Goal: Task Accomplishment & Management: Manage account settings

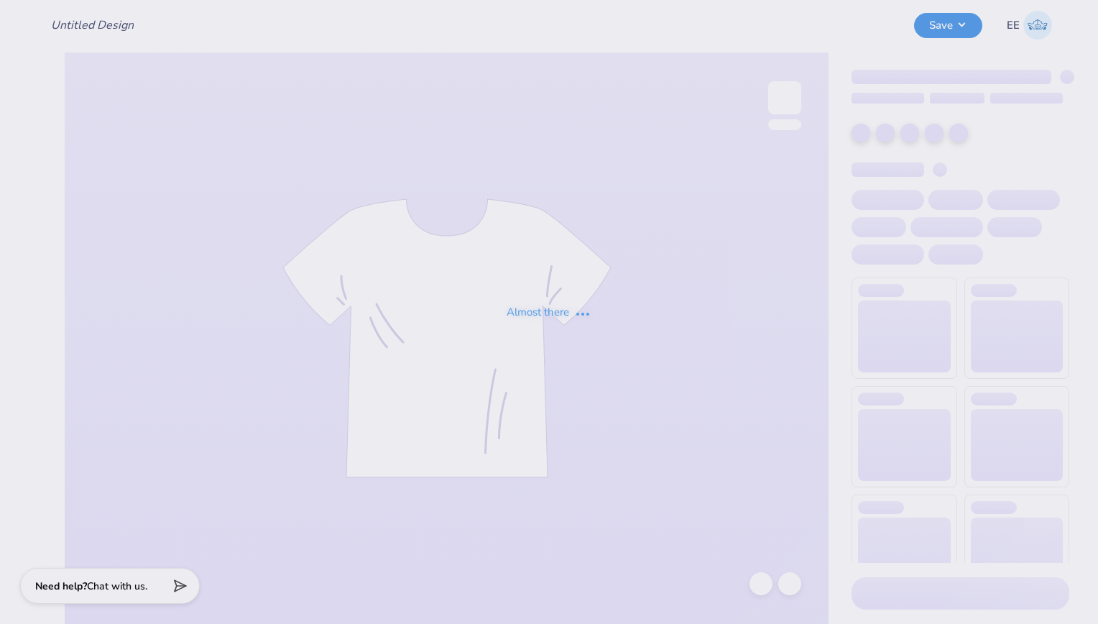
type input "Zeta [DATE] Shirts"
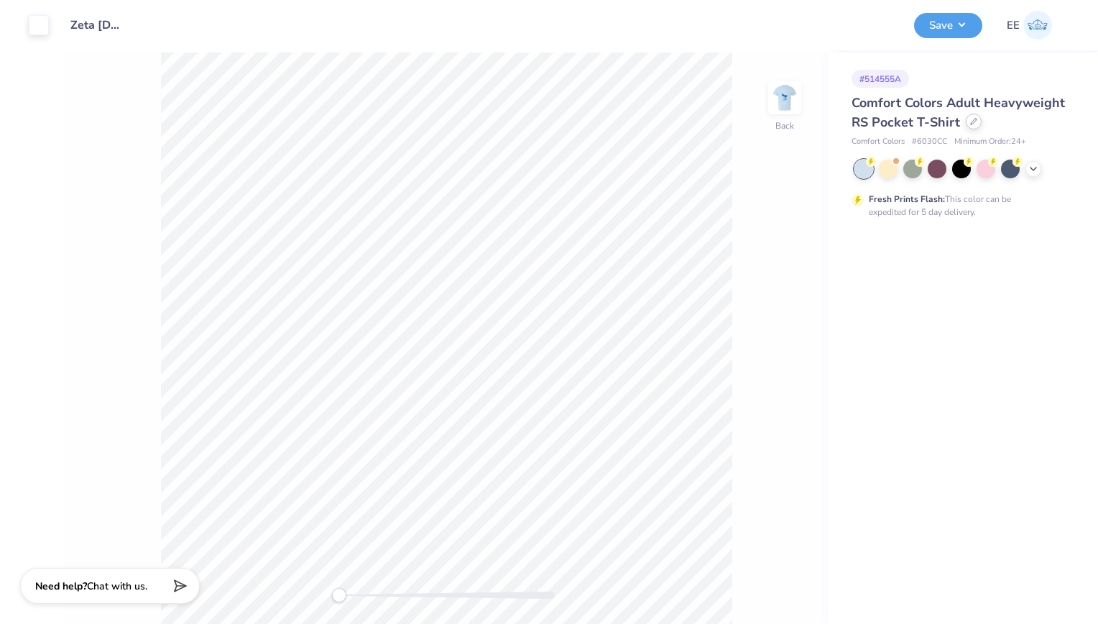
click at [966, 119] on div at bounding box center [974, 122] width 16 height 16
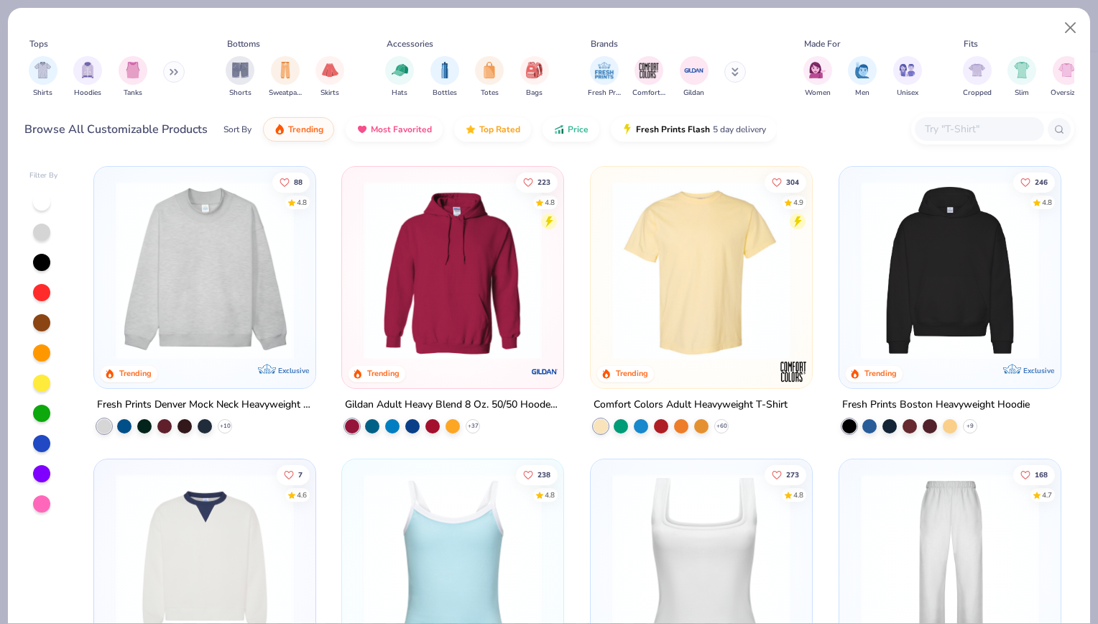
click at [939, 124] on input "text" at bounding box center [978, 129] width 111 height 17
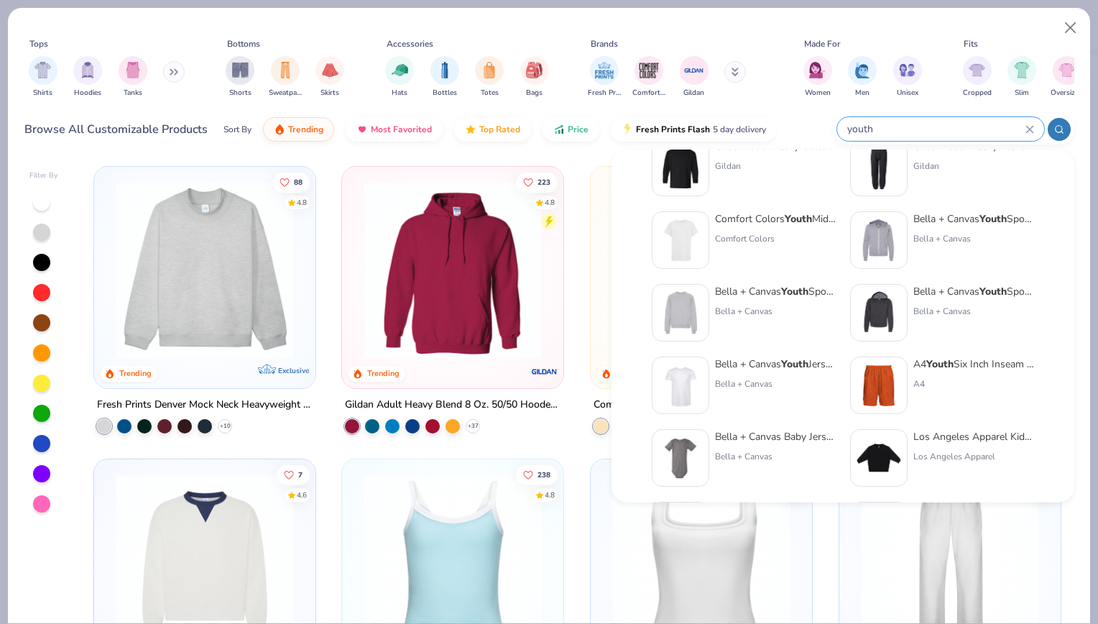
scroll to position [329, 0]
type input "youth"
click at [697, 247] on img at bounding box center [680, 238] width 45 height 45
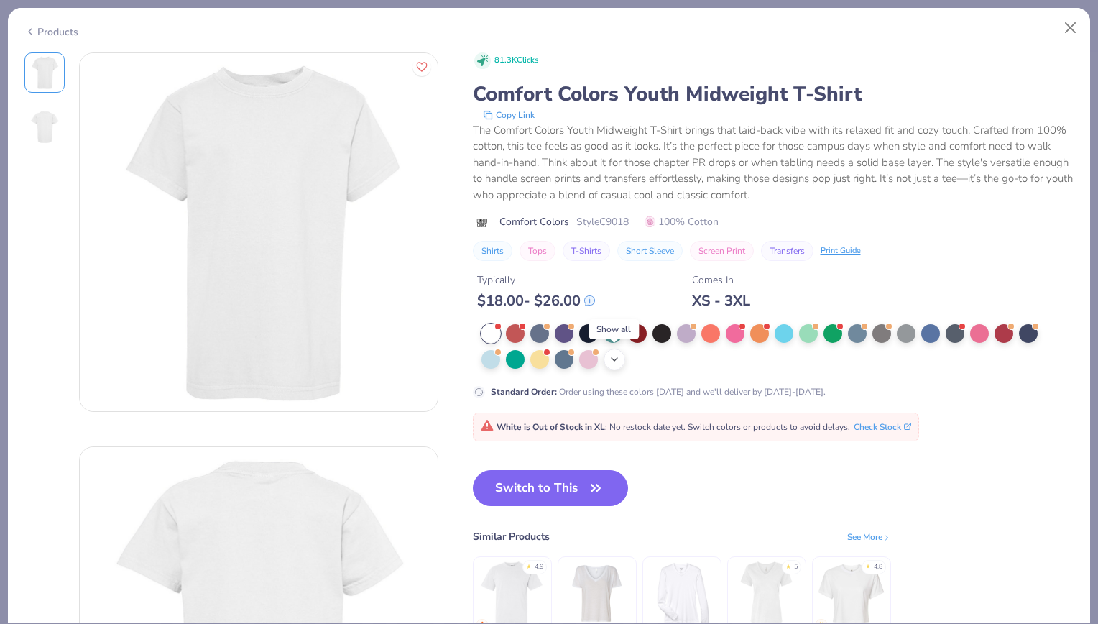
click at [614, 359] on polyline at bounding box center [615, 359] width 6 height 3
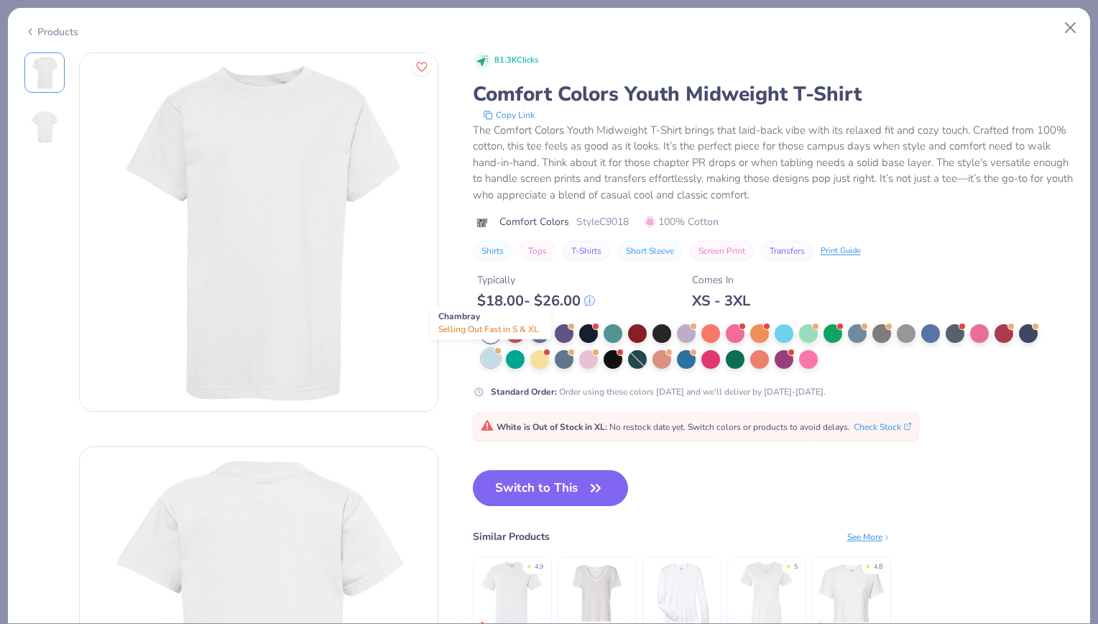
click at [490, 358] on div at bounding box center [491, 358] width 19 height 19
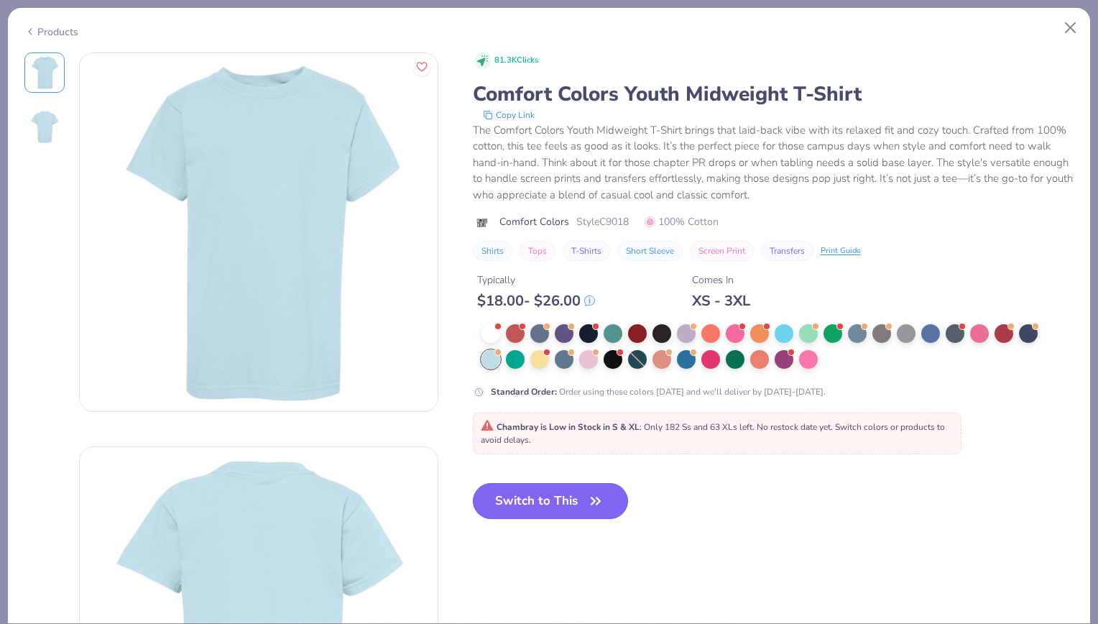
click at [560, 500] on button "Switch to This" at bounding box center [551, 501] width 156 height 36
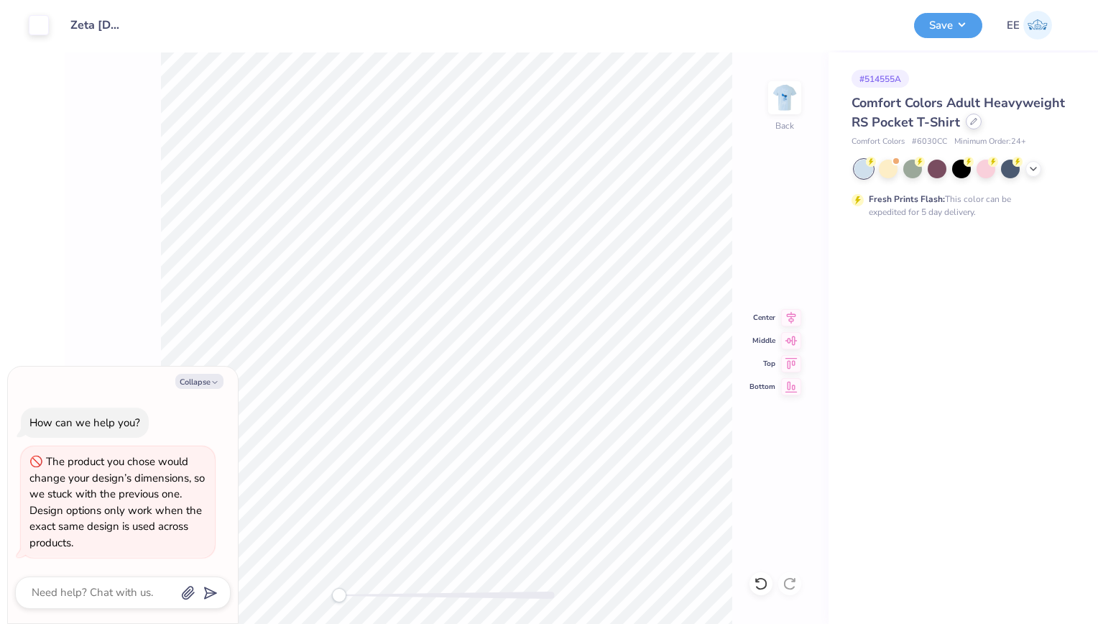
click at [970, 119] on icon at bounding box center [973, 121] width 7 height 7
type textarea "x"
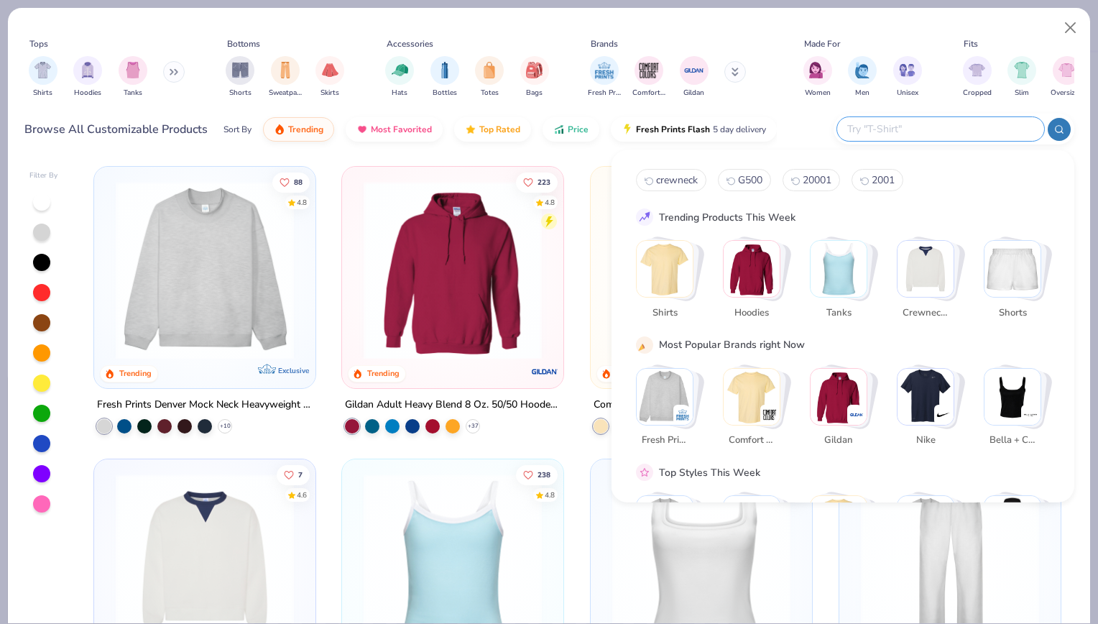
click at [944, 129] on input "text" at bounding box center [940, 129] width 188 height 17
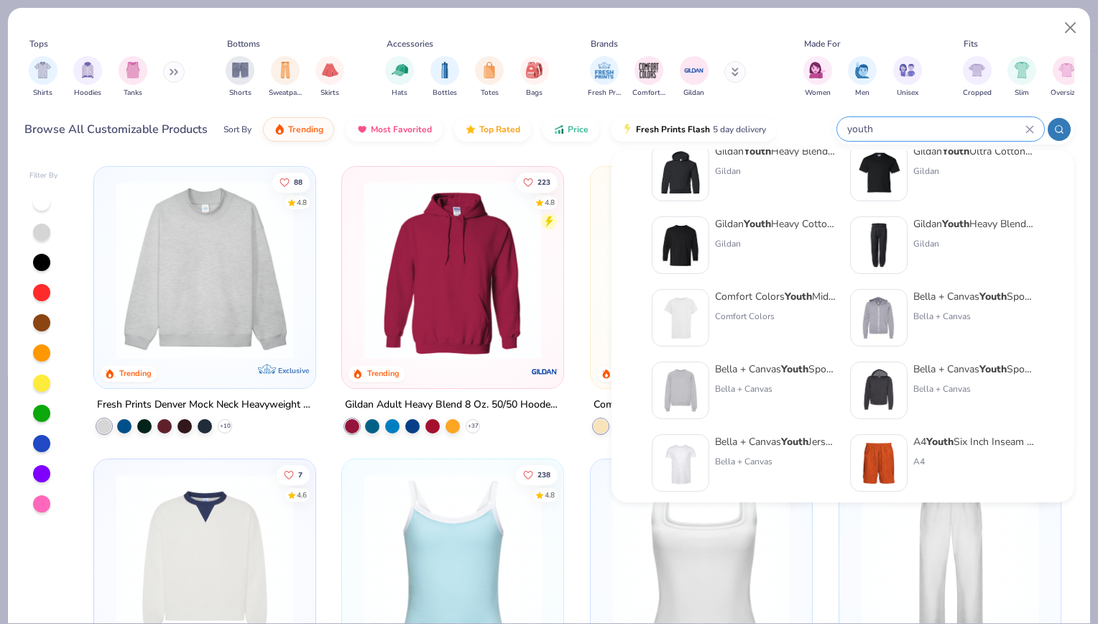
scroll to position [251, 0]
type input "youth"
click at [688, 310] on img at bounding box center [680, 317] width 45 height 45
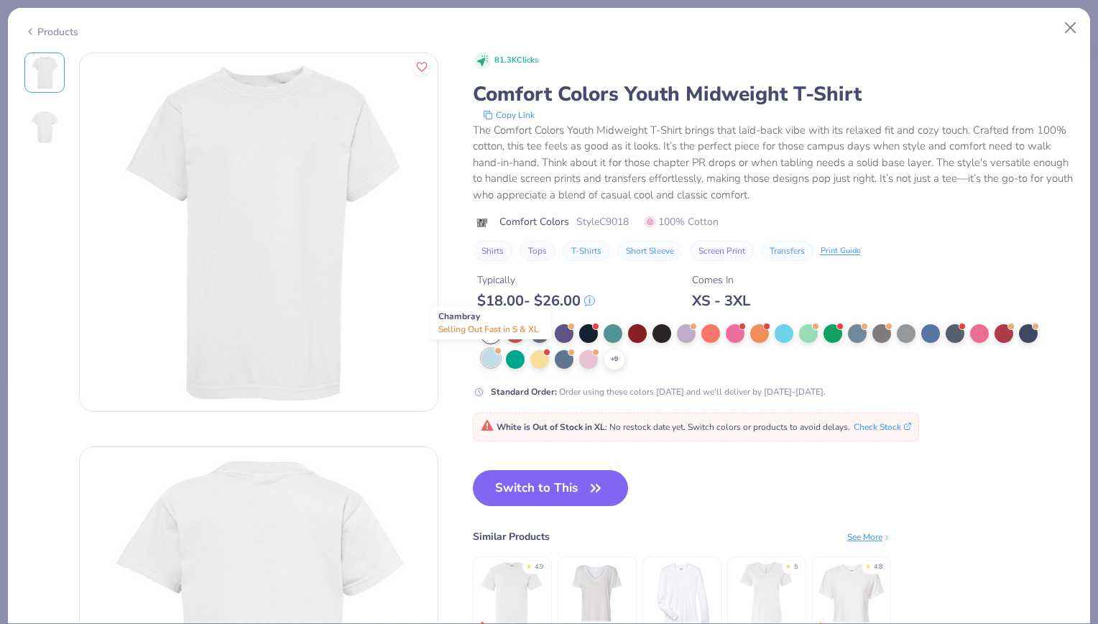
click at [489, 359] on div at bounding box center [491, 358] width 19 height 19
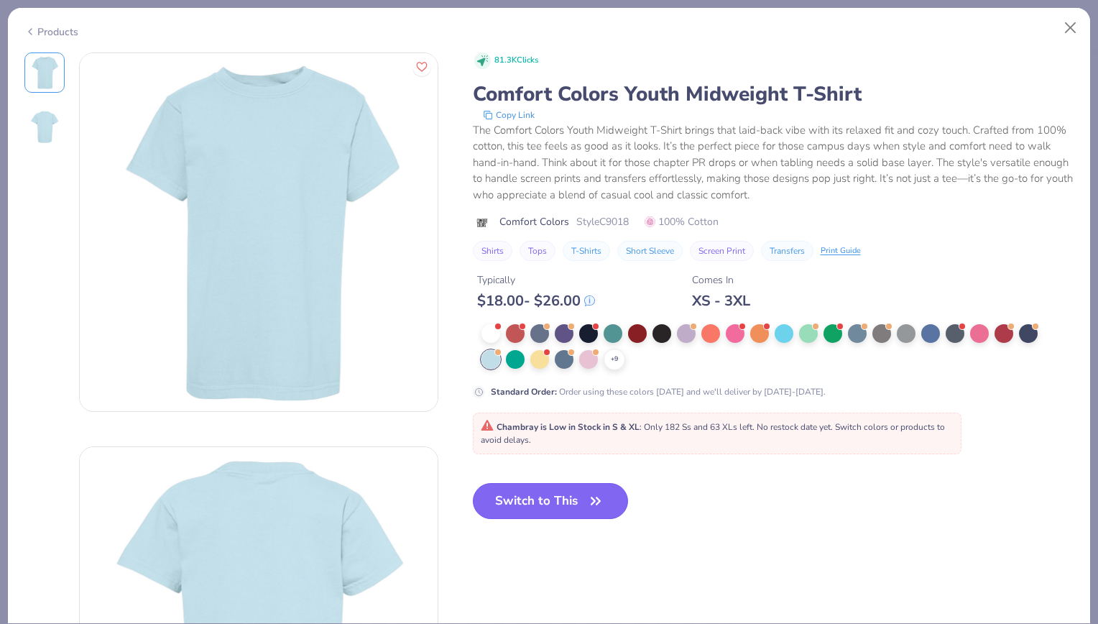
click at [596, 498] on icon "button" at bounding box center [596, 501] width 20 height 20
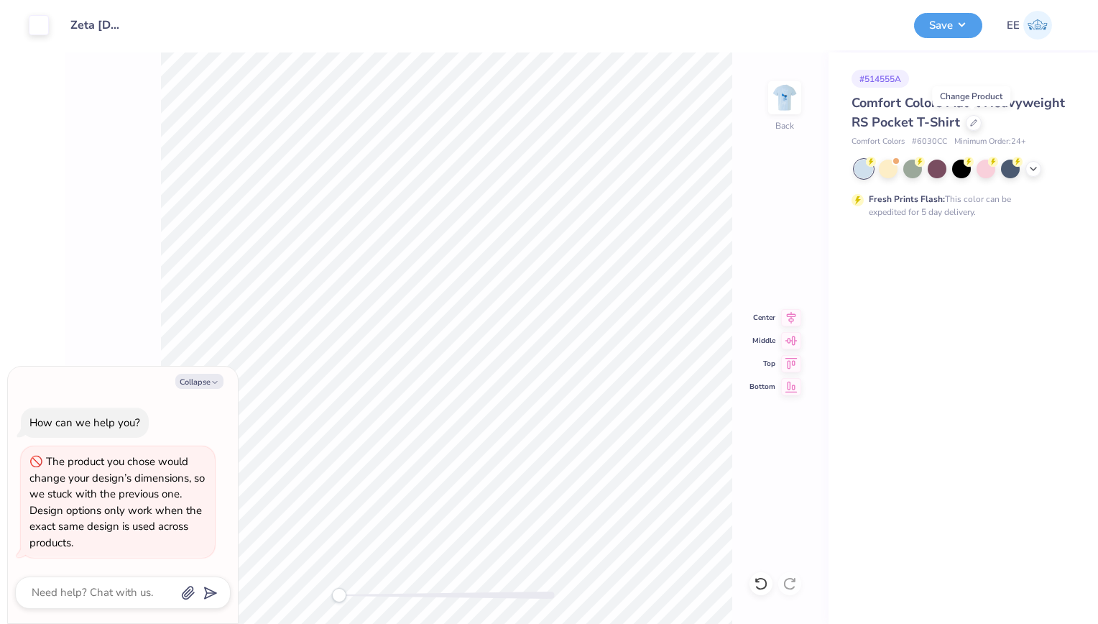
type textarea "x"
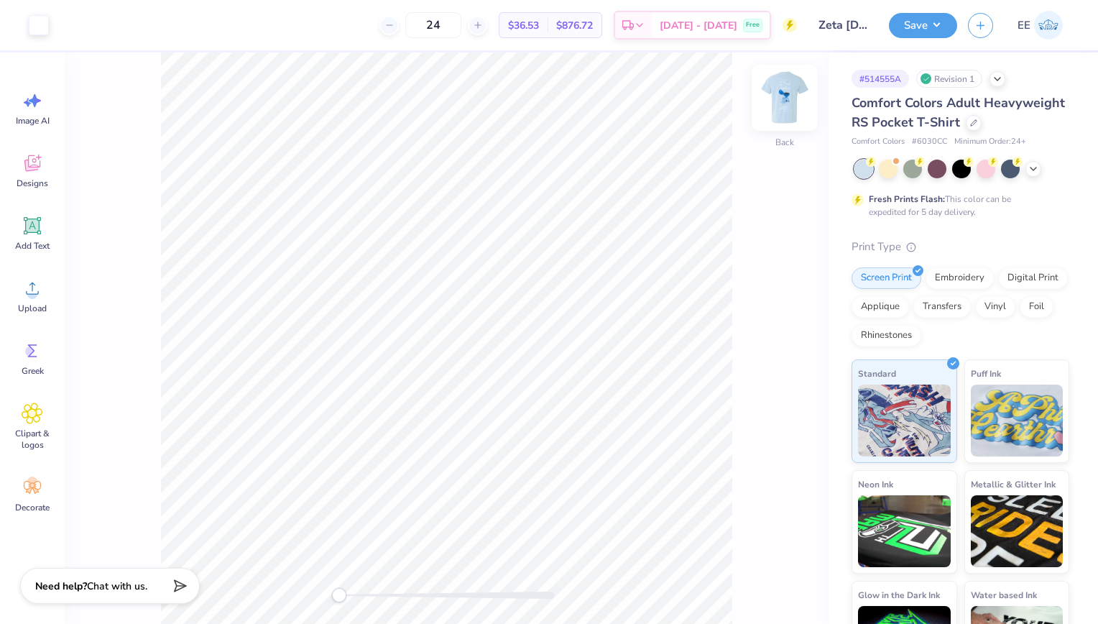
click at [780, 103] on img at bounding box center [784, 97] width 57 height 57
click at [780, 103] on img at bounding box center [784, 97] width 29 height 29
click at [970, 125] on icon at bounding box center [973, 121] width 7 height 7
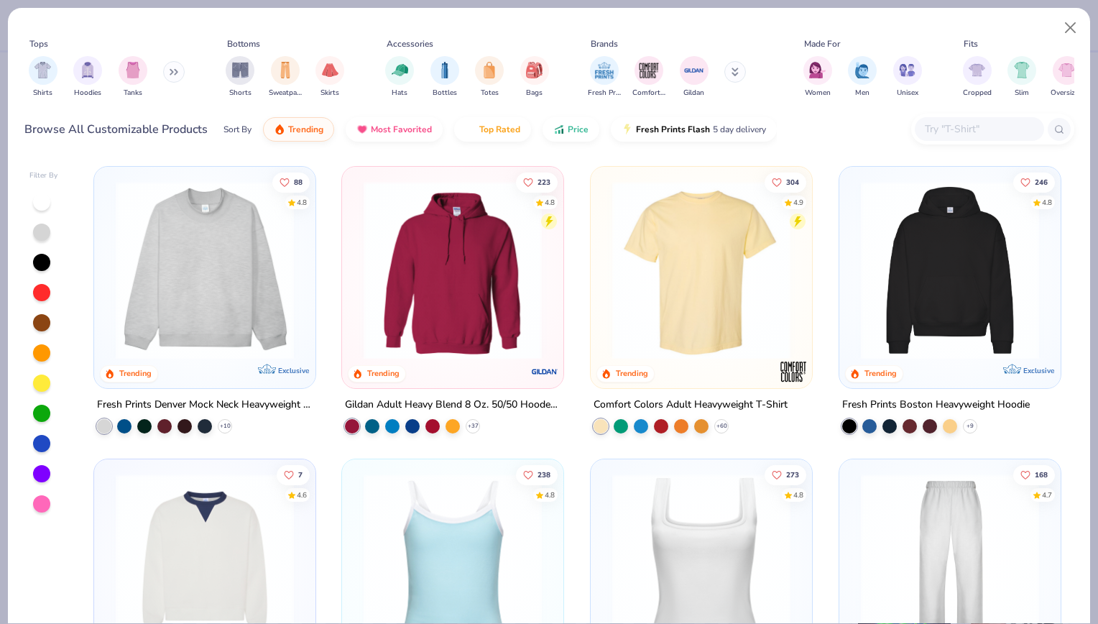
click at [936, 142] on div at bounding box center [992, 129] width 163 height 31
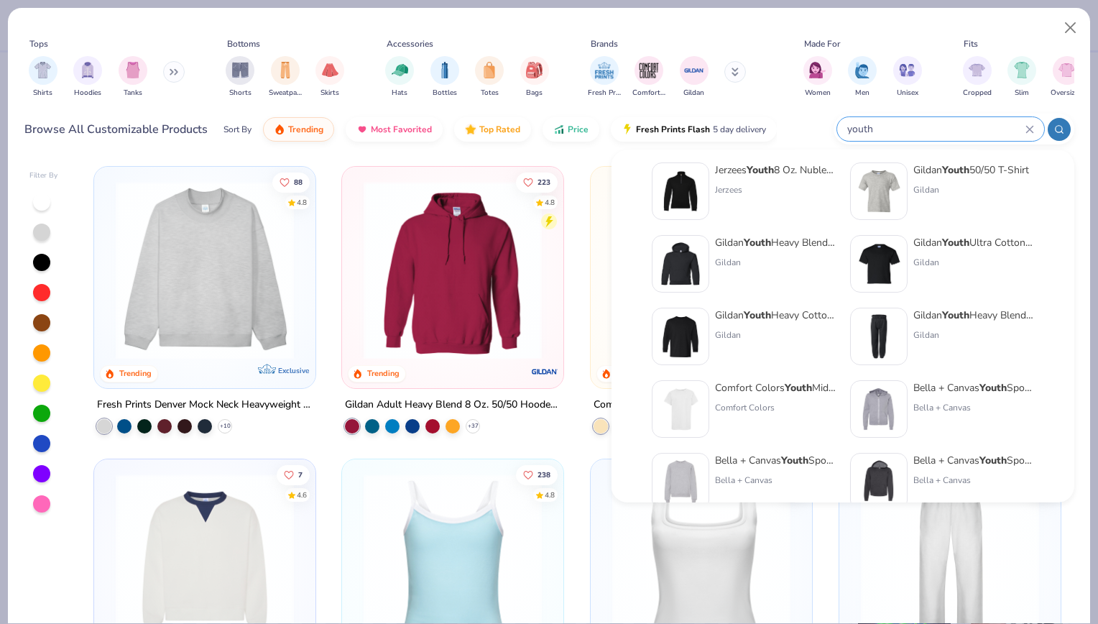
scroll to position [160, 0]
type input "youth"
click at [699, 385] on img at bounding box center [680, 407] width 45 height 45
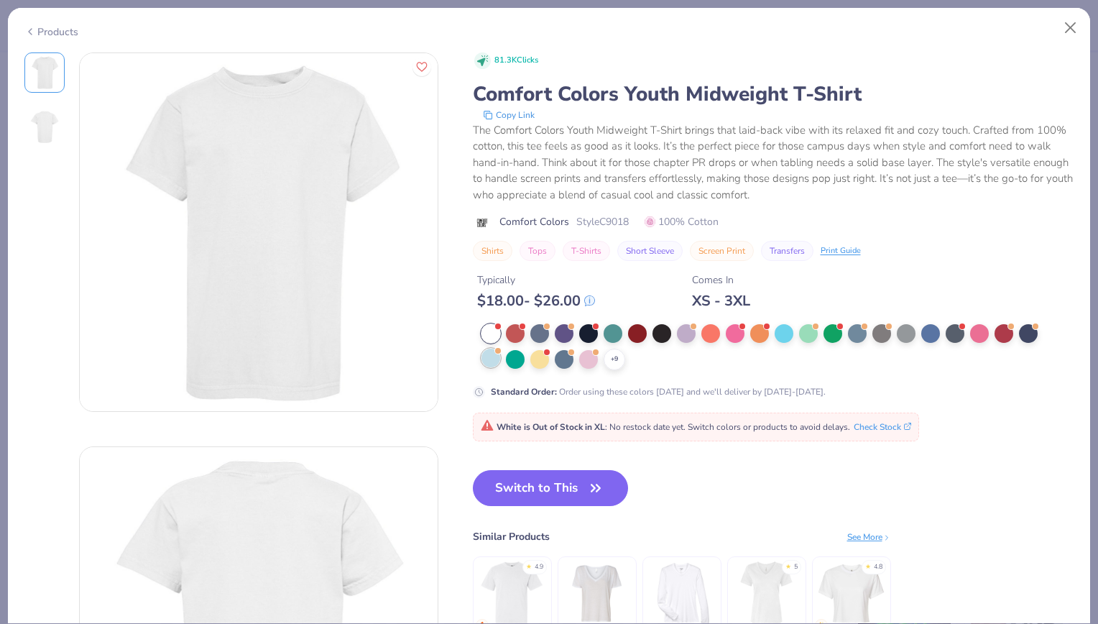
click at [492, 357] on div at bounding box center [491, 358] width 19 height 19
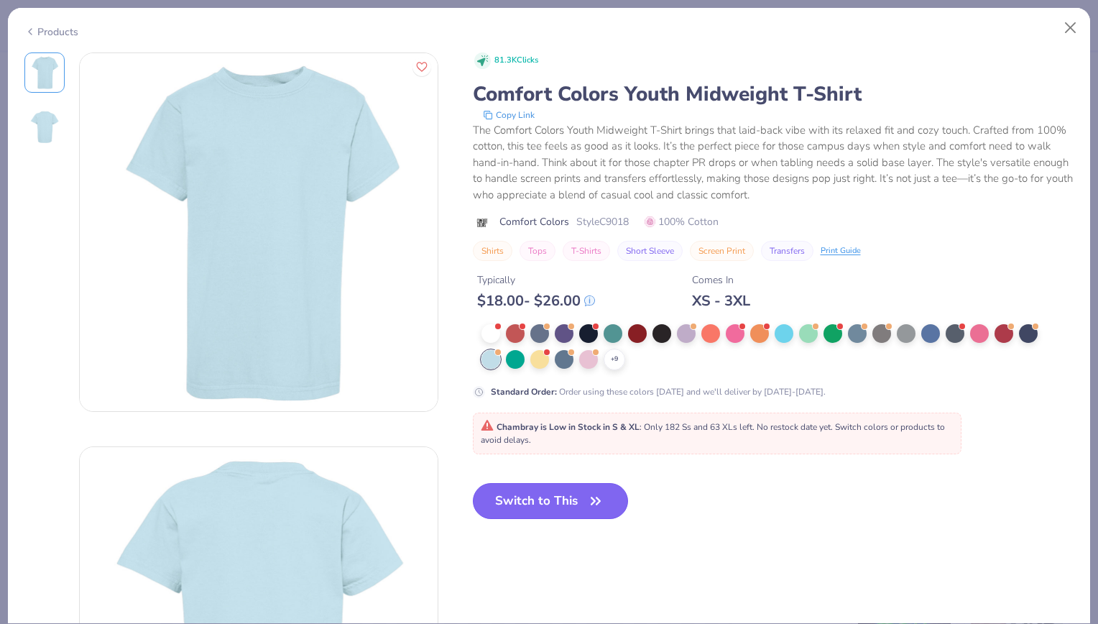
click at [537, 496] on button "Switch to This" at bounding box center [551, 501] width 156 height 36
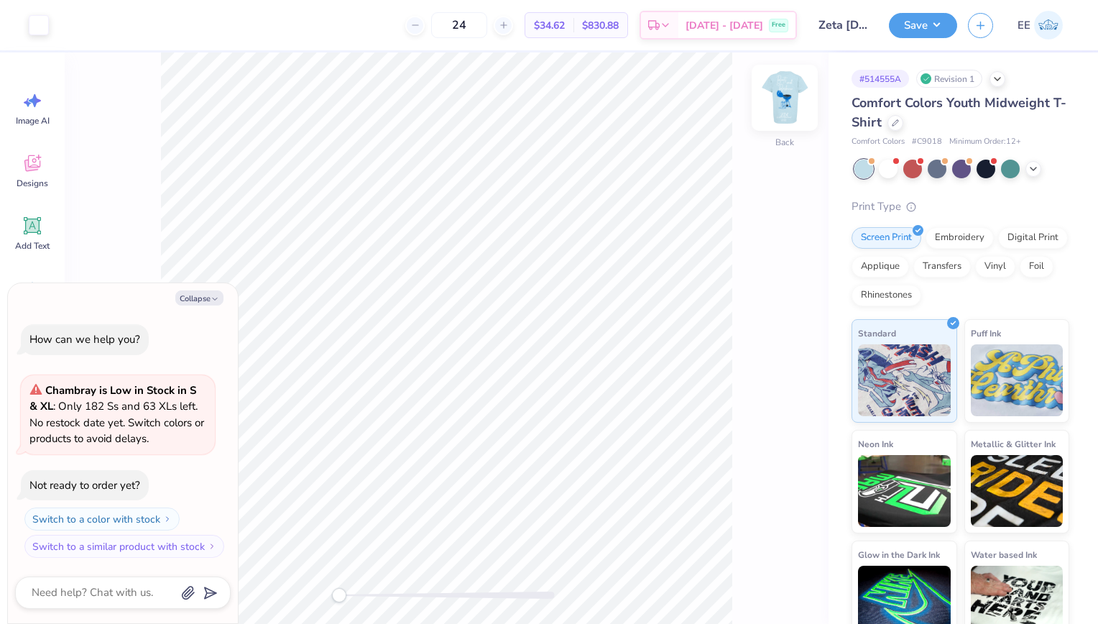
click at [773, 128] on div at bounding box center [785, 98] width 66 height 66
click at [773, 114] on div at bounding box center [784, 97] width 33 height 33
type textarea "x"
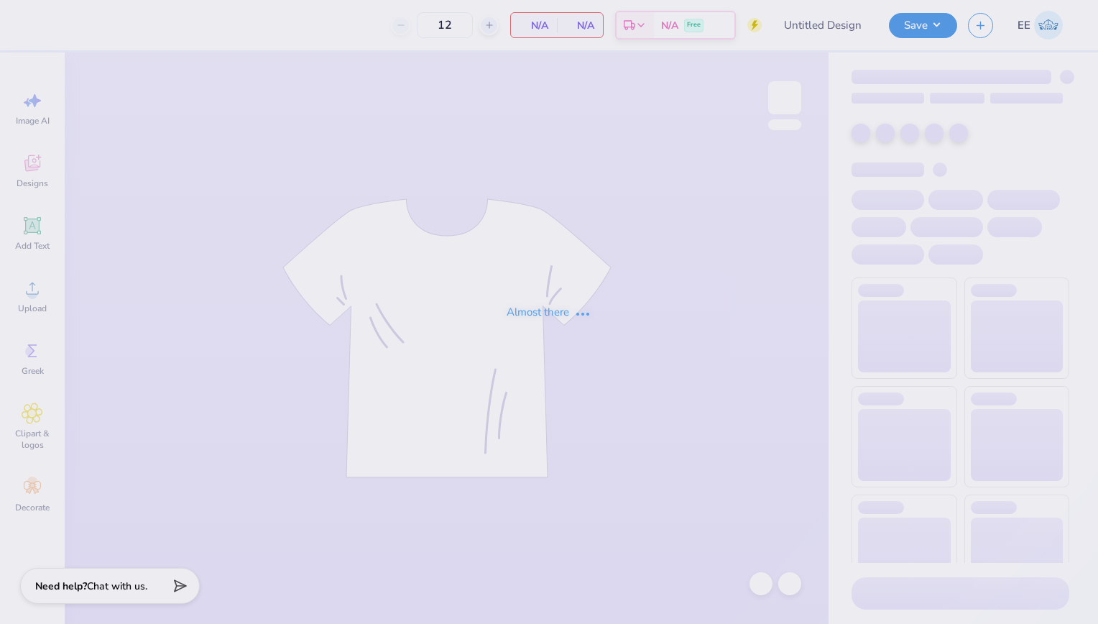
type input "Zeta [DATE] Shirts"
type input "24"
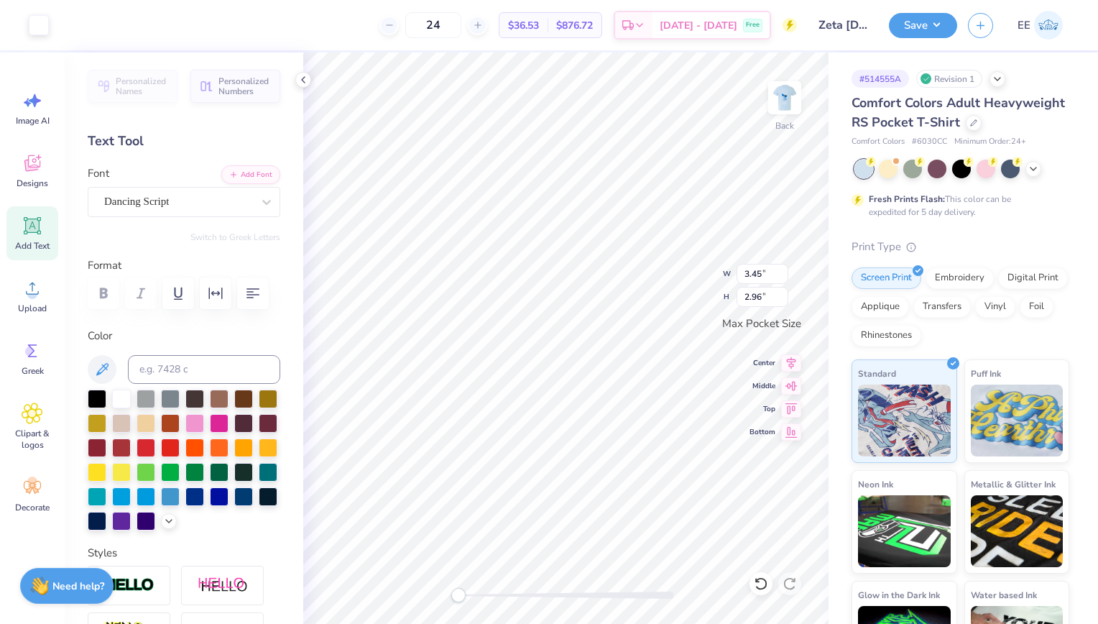
type input "2.97"
click at [793, 88] on img at bounding box center [784, 97] width 57 height 57
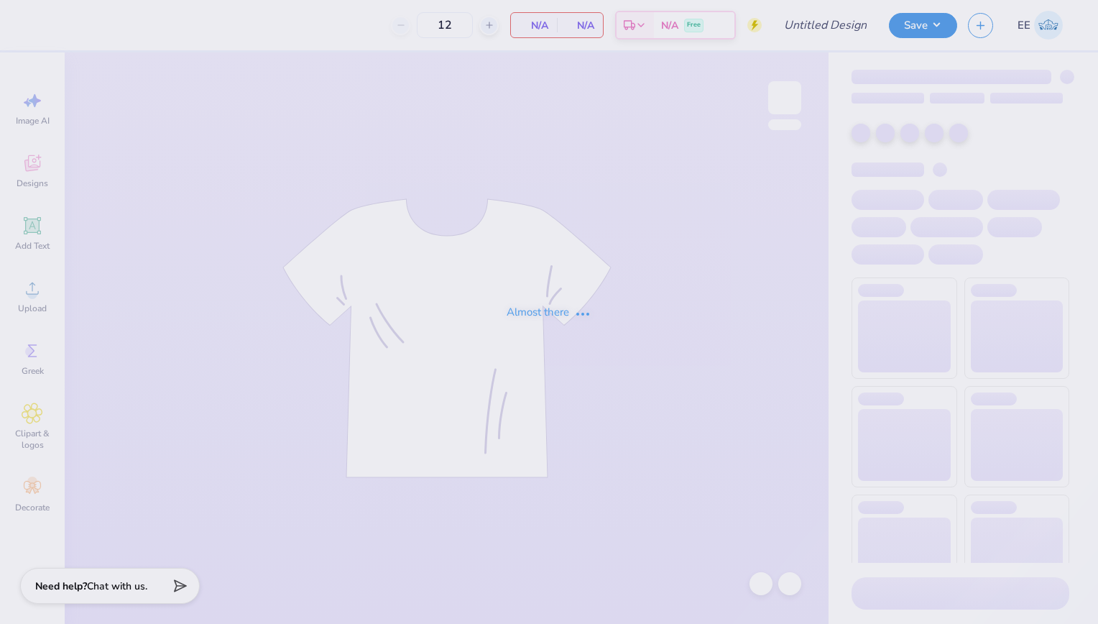
type input "Zeta [DATE] Shirts"
type input "24"
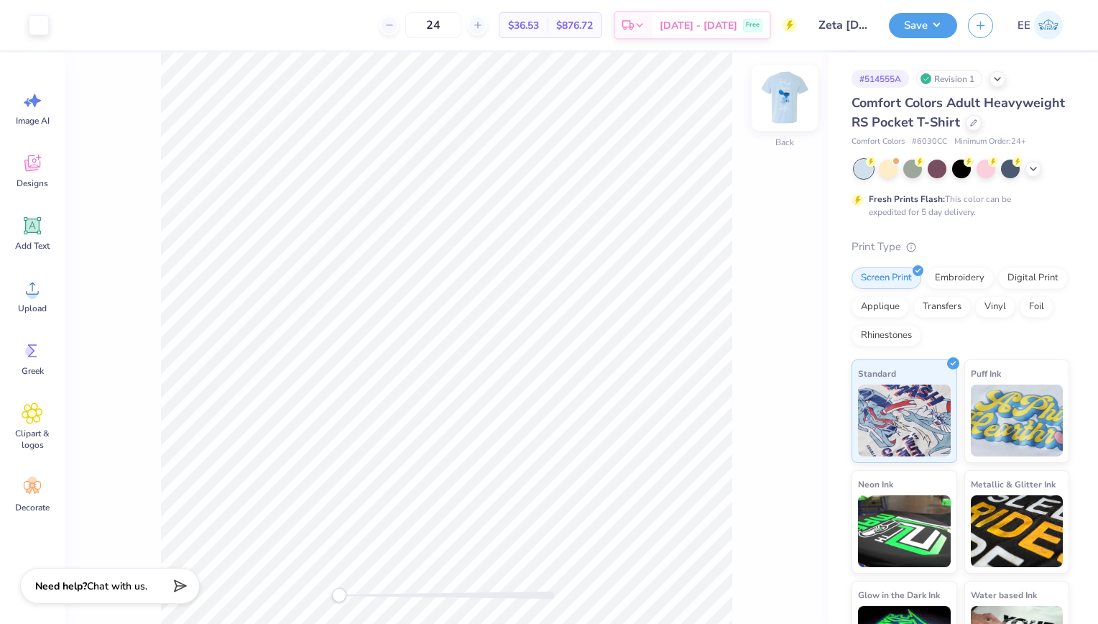
click at [794, 105] on img at bounding box center [784, 97] width 57 height 57
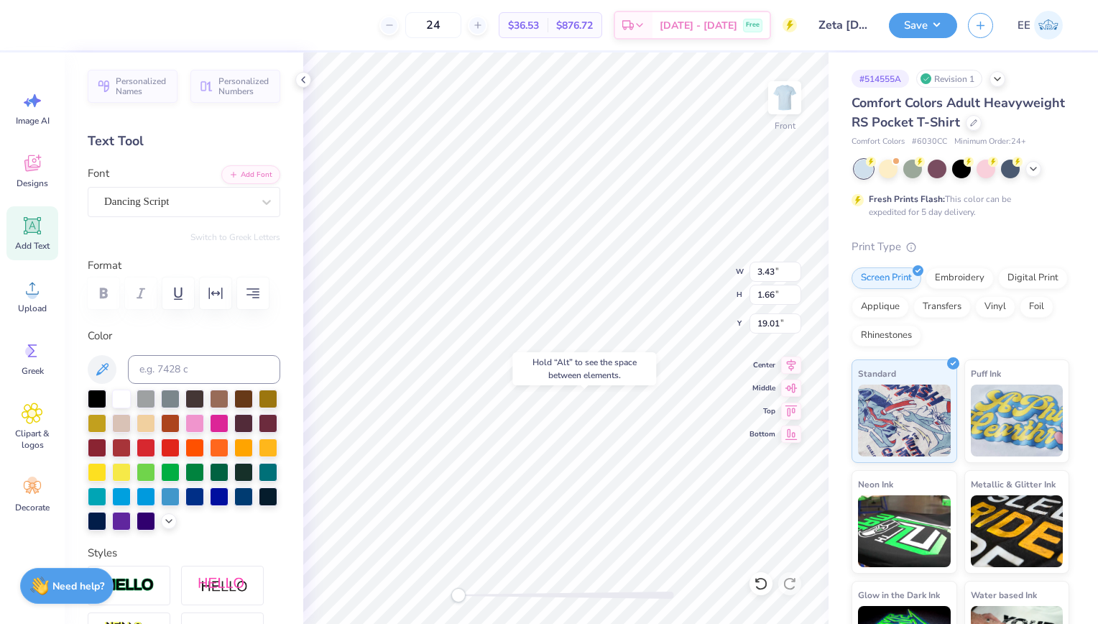
type input "6.25"
type input "2.01"
type input "20.38"
click at [619, 466] on li "Group" at bounding box center [644, 469] width 113 height 28
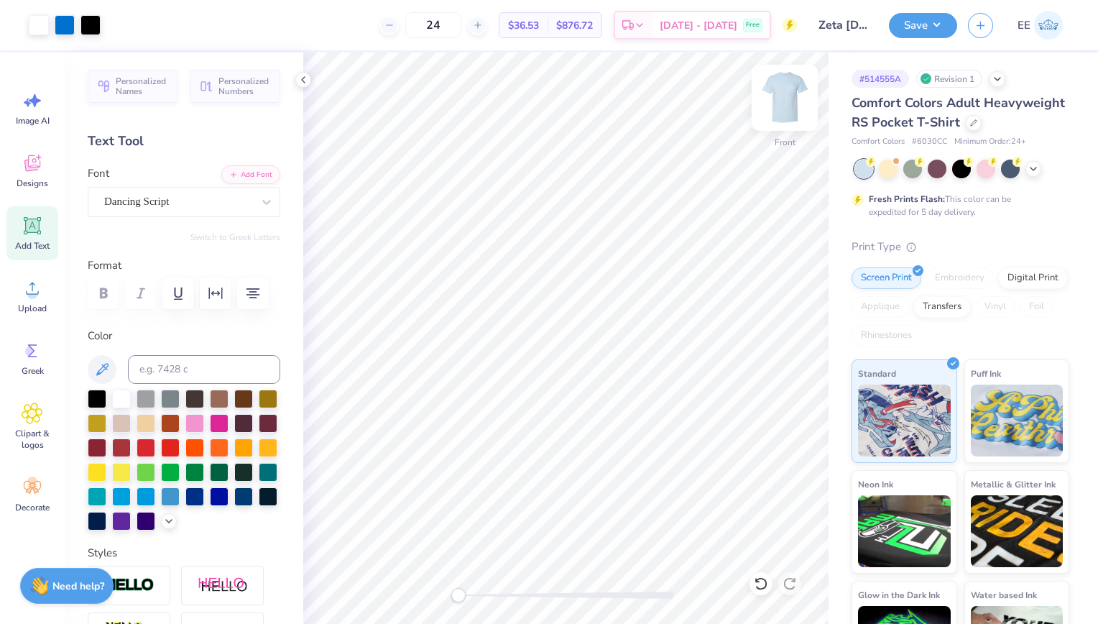
click at [780, 119] on img at bounding box center [784, 97] width 57 height 57
click at [780, 112] on img at bounding box center [784, 97] width 29 height 29
click at [966, 129] on div at bounding box center [974, 122] width 16 height 16
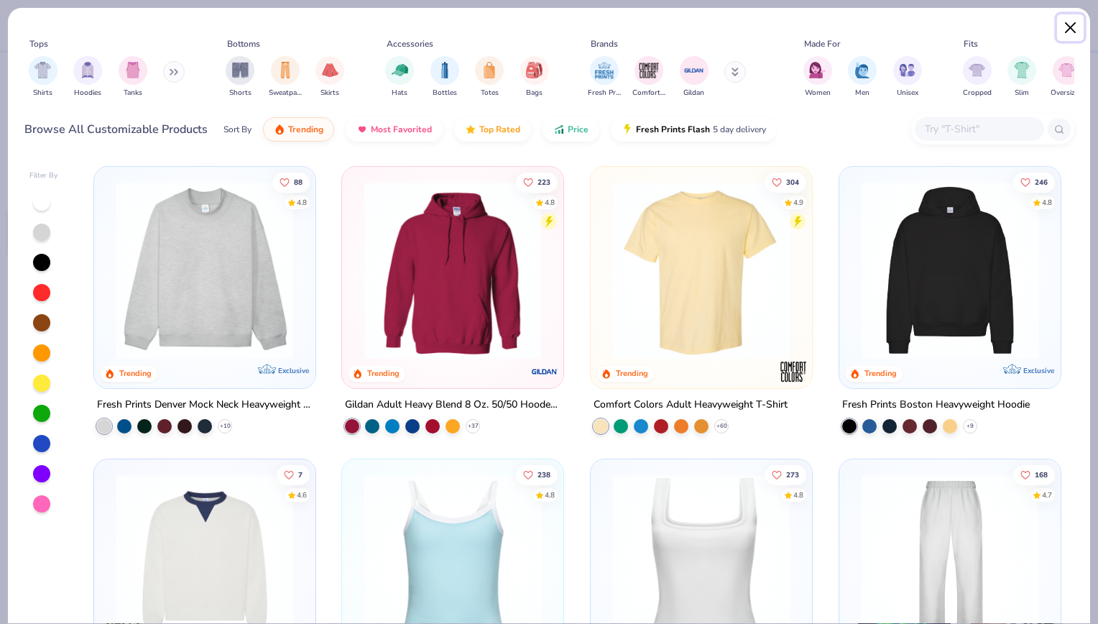
click at [1068, 24] on button "Close" at bounding box center [1070, 27] width 27 height 27
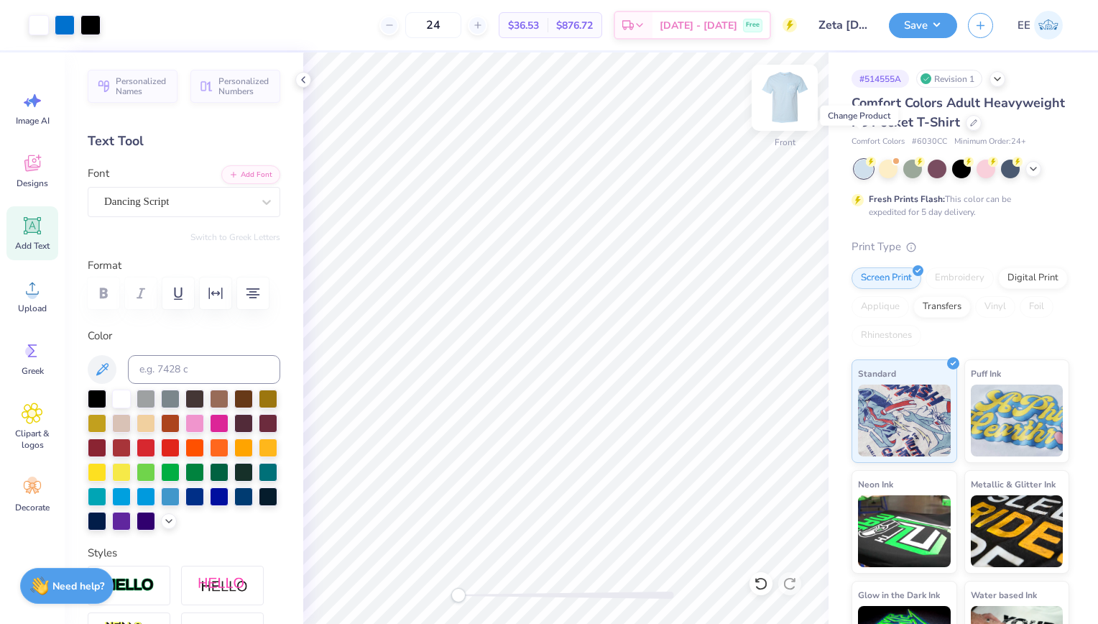
click at [774, 112] on img at bounding box center [784, 97] width 57 height 57
click at [774, 112] on img at bounding box center [784, 97] width 29 height 29
click at [970, 125] on icon at bounding box center [973, 121] width 7 height 7
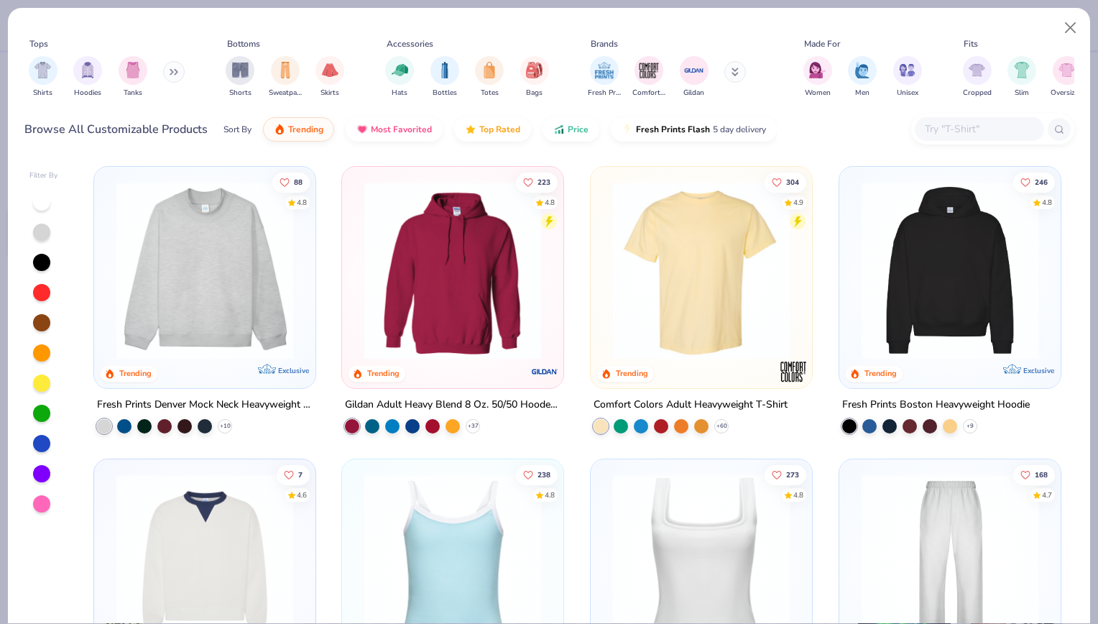
click at [941, 128] on input "text" at bounding box center [978, 129] width 111 height 17
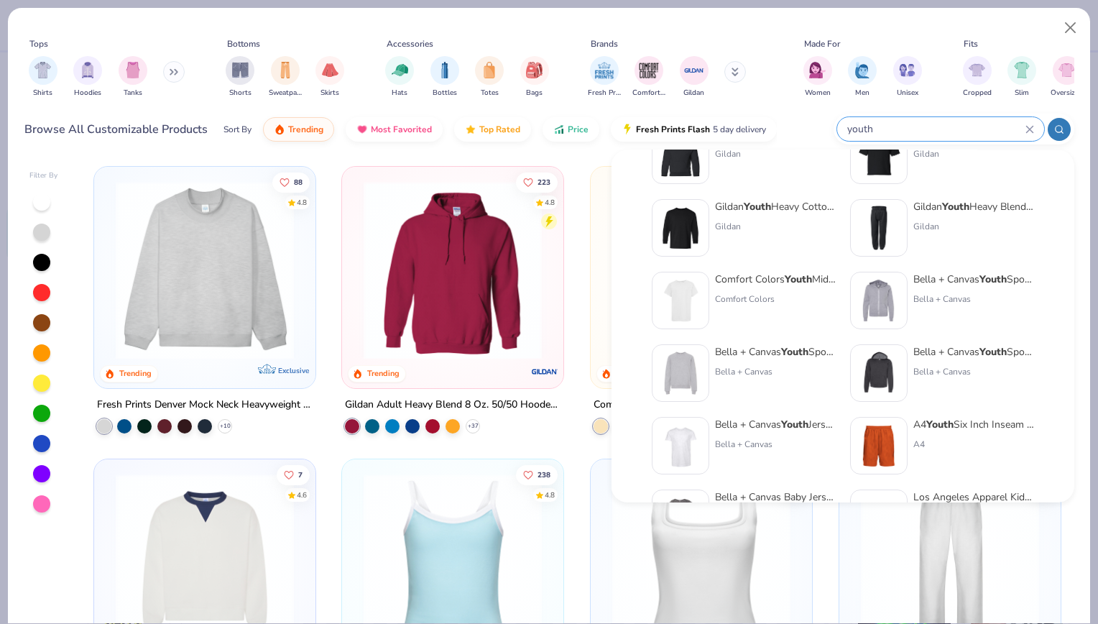
scroll to position [285, 0]
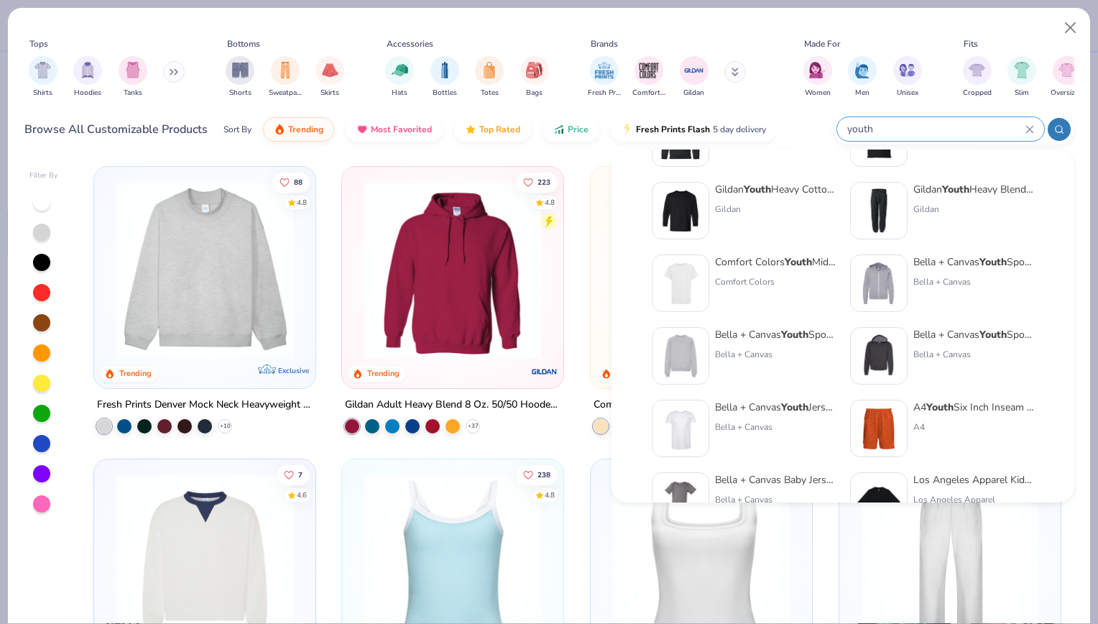
type input "youth"
click at [688, 288] on img at bounding box center [680, 283] width 45 height 45
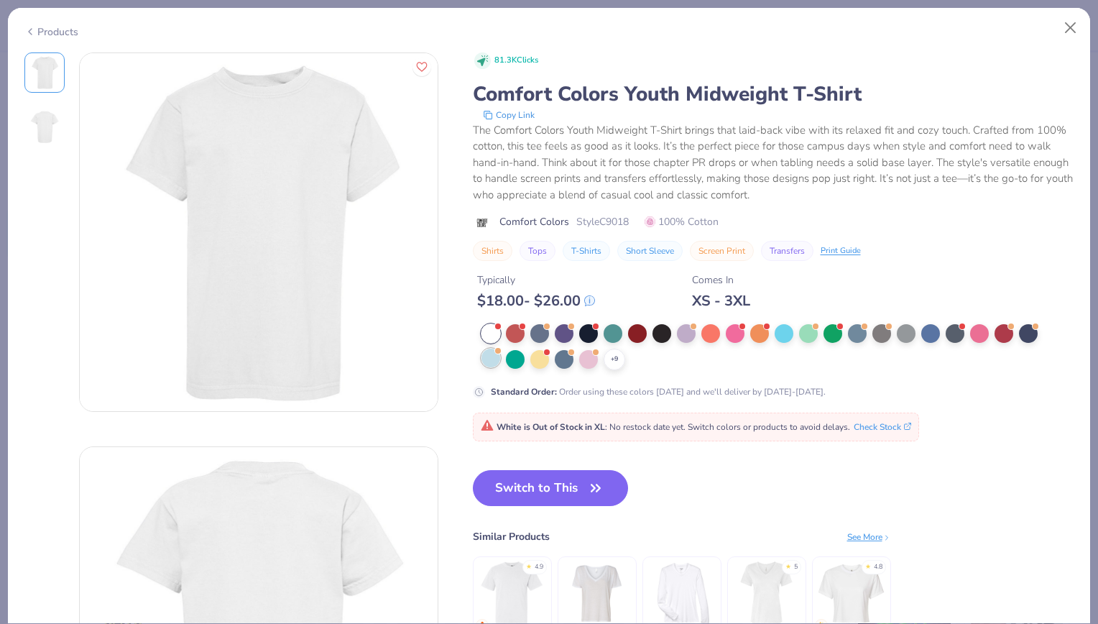
click at [493, 356] on div at bounding box center [491, 358] width 19 height 19
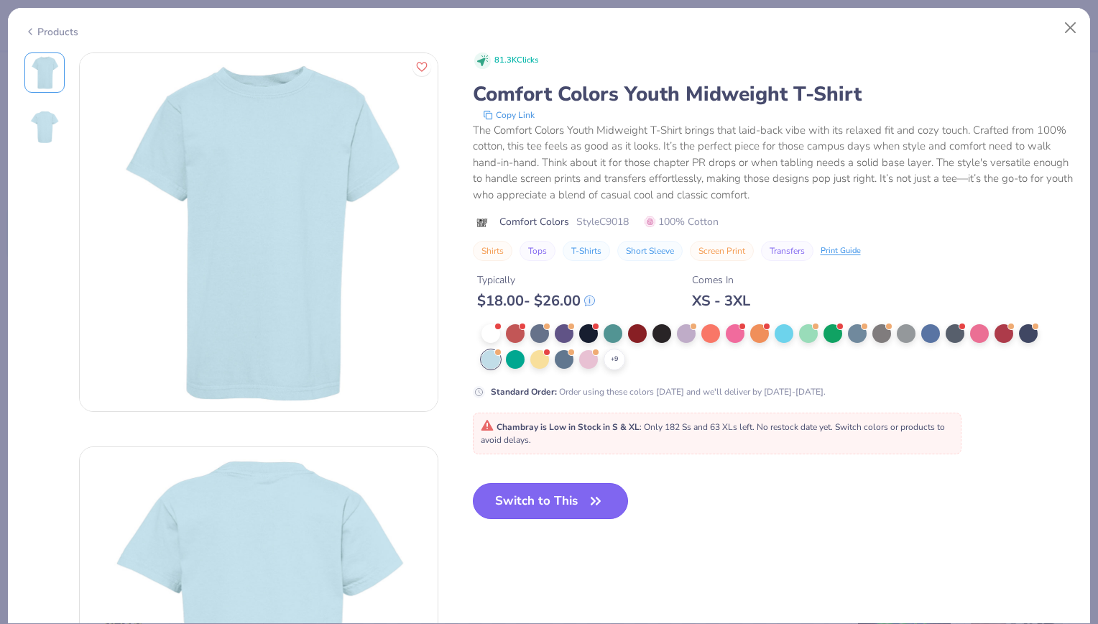
click at [538, 505] on button "Switch to This" at bounding box center [551, 501] width 156 height 36
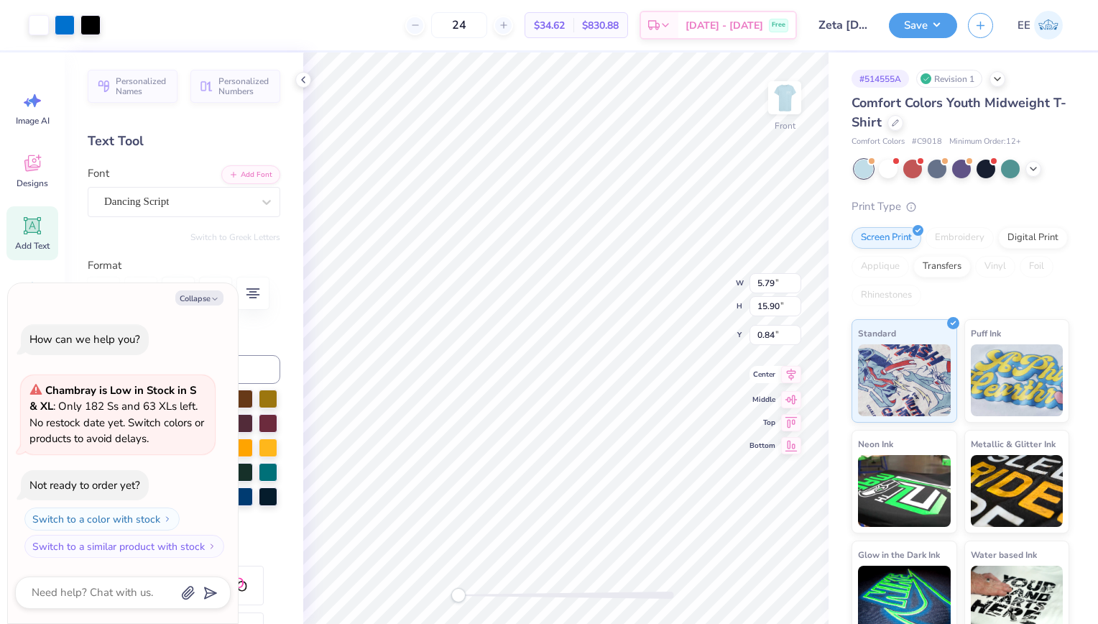
click at [788, 374] on icon at bounding box center [791, 374] width 20 height 17
click at [789, 108] on img at bounding box center [784, 97] width 57 height 57
click at [789, 108] on img at bounding box center [784, 97] width 29 height 29
click at [786, 368] on icon at bounding box center [791, 362] width 20 height 17
click at [780, 111] on img at bounding box center [784, 97] width 57 height 57
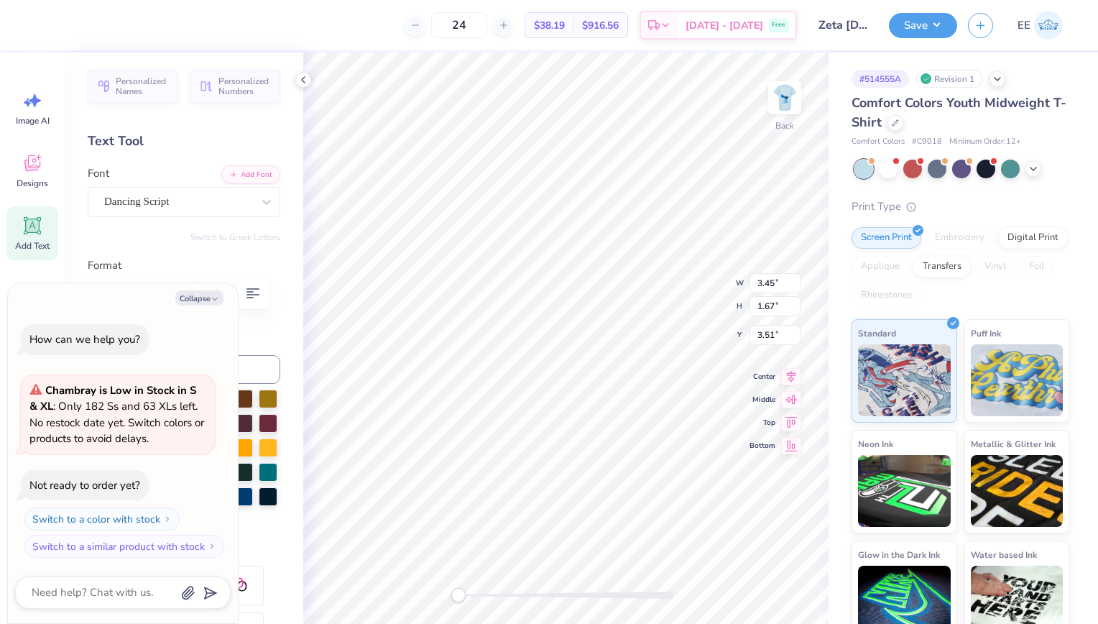
type textarea "x"
type input "3.44"
type input "1.25"
type input "5.22"
click at [776, 94] on img at bounding box center [784, 97] width 57 height 57
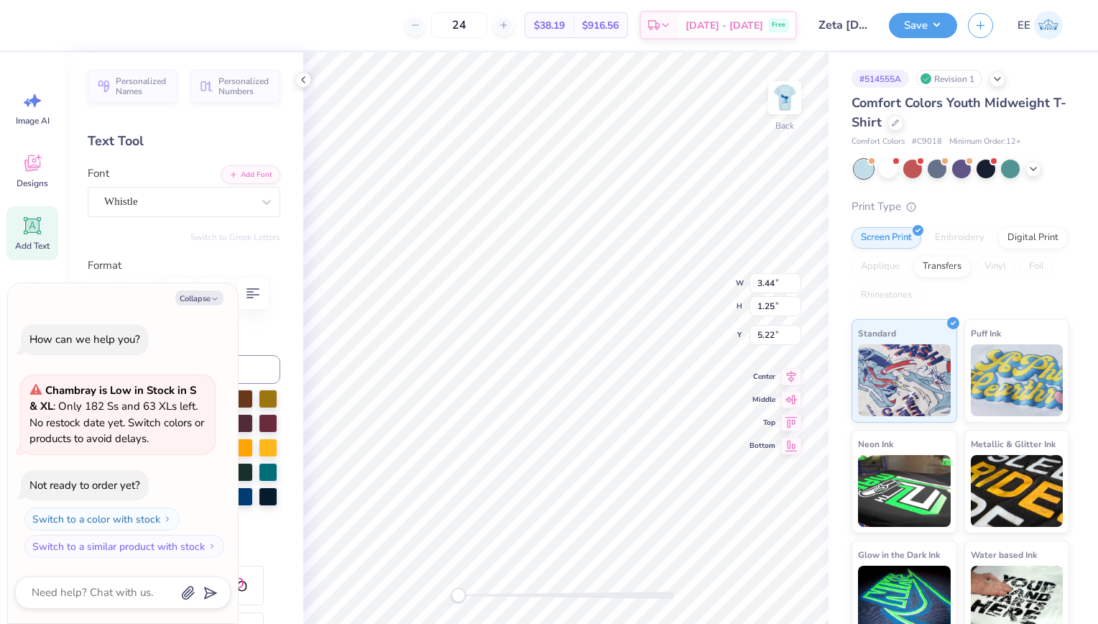
type textarea "x"
type input "3.30"
type input "1.20"
type input "5.99"
type textarea "x"
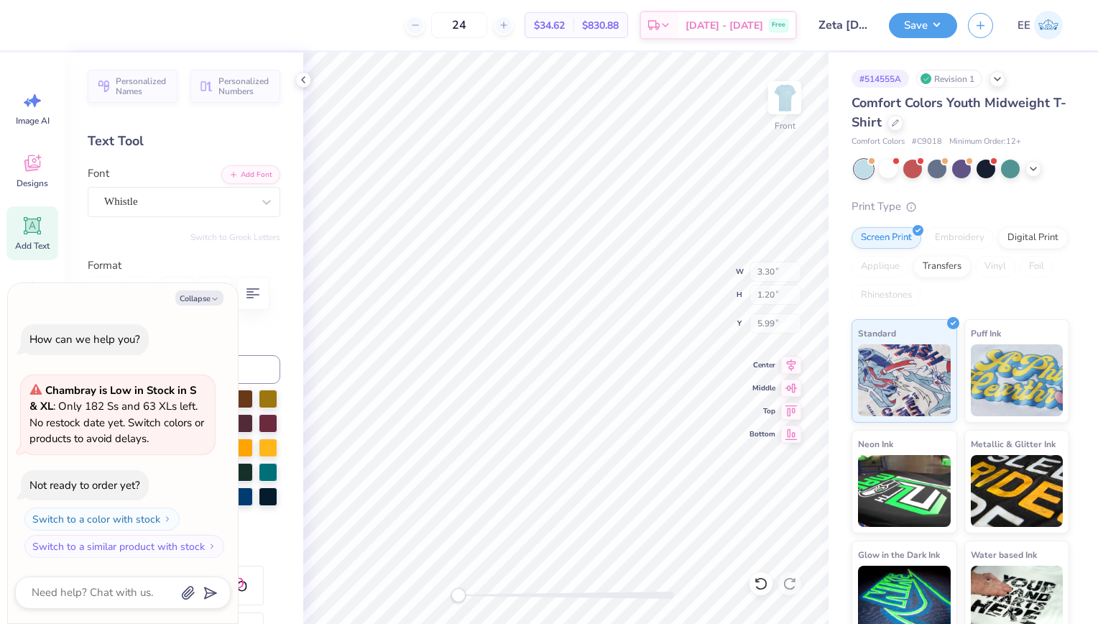
type input "6.31"
type input "17.34"
type input "0.84"
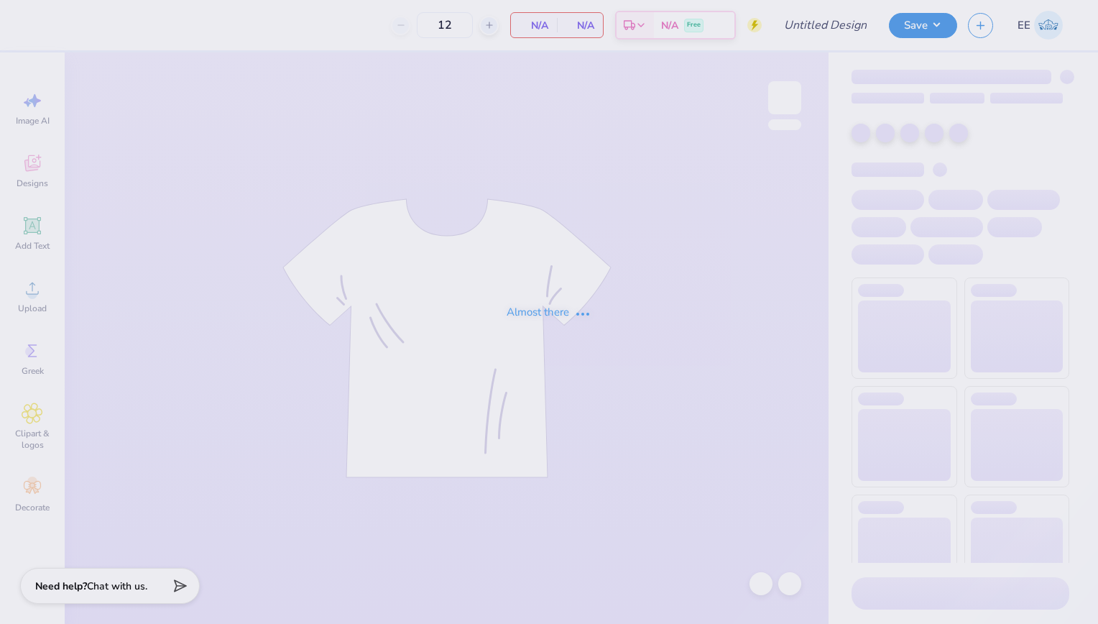
type input "Zeta [DATE] Shirts"
type input "24"
type input "Zeta [DATE] Shirts"
type input "24"
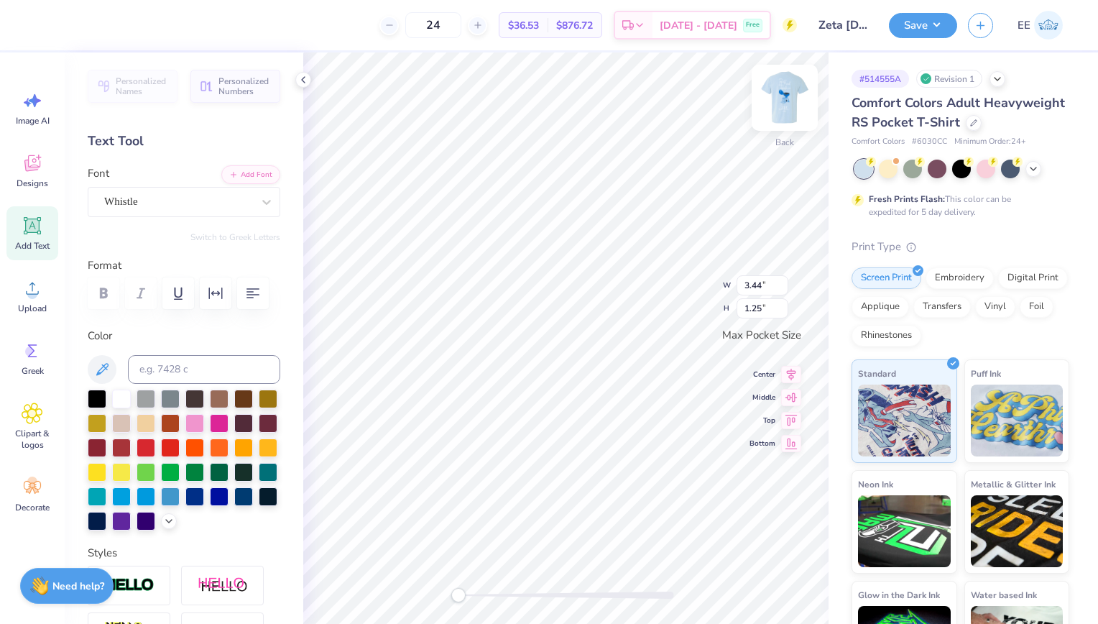
click at [779, 90] on img at bounding box center [784, 97] width 57 height 57
type input "6.25"
type input "2.01"
type input "20.38"
click at [746, 275] on div "Front W 6.80 6.80 " H 18.59 18.59 " Y 3.22 3.22 " Center Middle Top Bottom" at bounding box center [565, 337] width 525 height 571
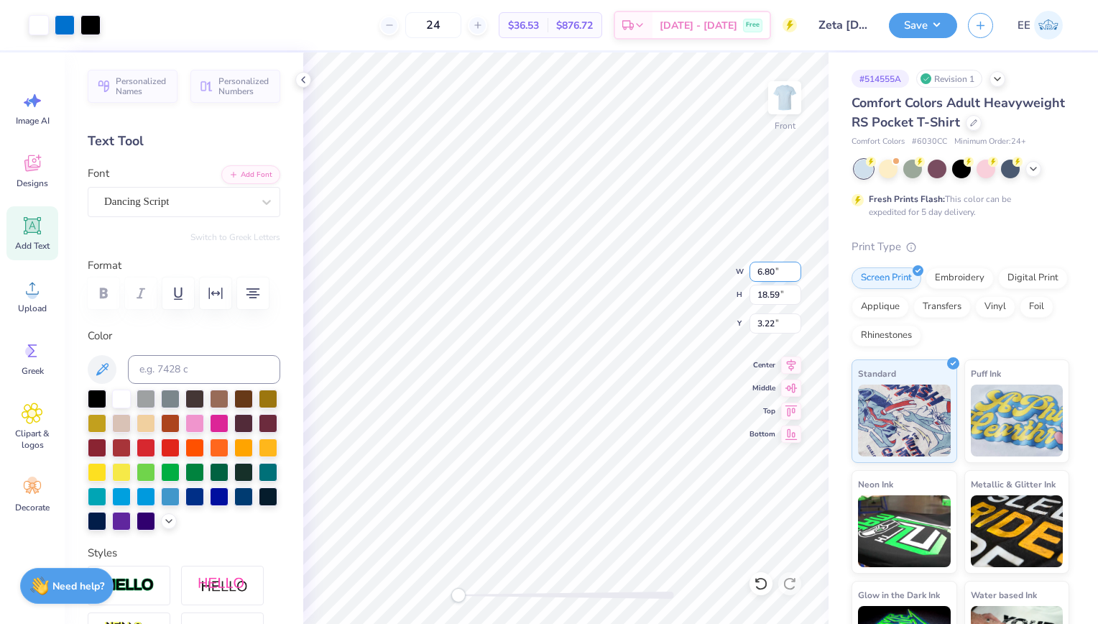
click at [763, 272] on input "6.80" at bounding box center [776, 272] width 52 height 20
type input "5.91"
type input "17.04"
type input "4.03"
click at [782, 89] on img at bounding box center [784, 97] width 57 height 57
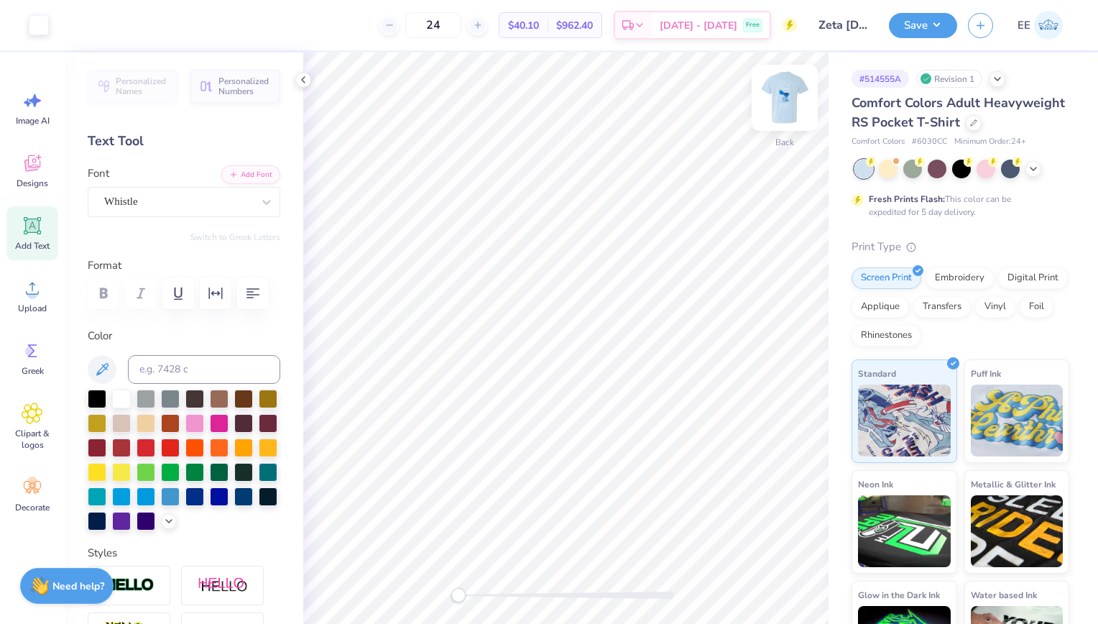
click at [779, 105] on img at bounding box center [784, 97] width 57 height 57
click at [787, 365] on icon at bounding box center [791, 362] width 20 height 17
type input "3.18"
type input "1.54"
type input "17.52"
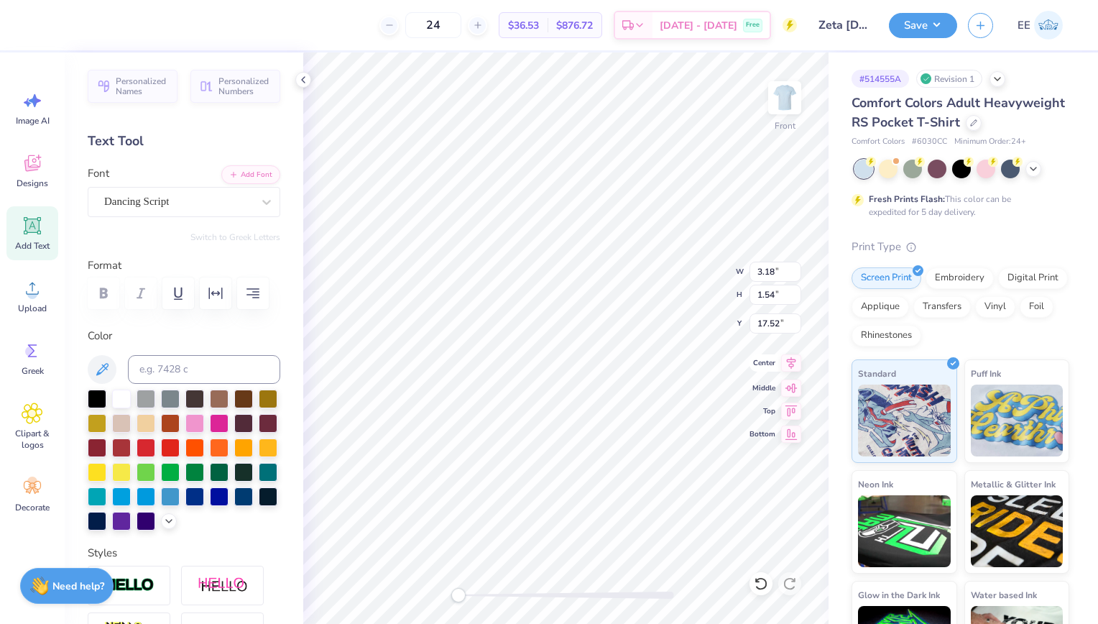
click at [785, 359] on icon at bounding box center [791, 362] width 20 height 17
click at [795, 83] on img at bounding box center [784, 97] width 57 height 57
click at [911, 32] on button "Save" at bounding box center [923, 23] width 68 height 25
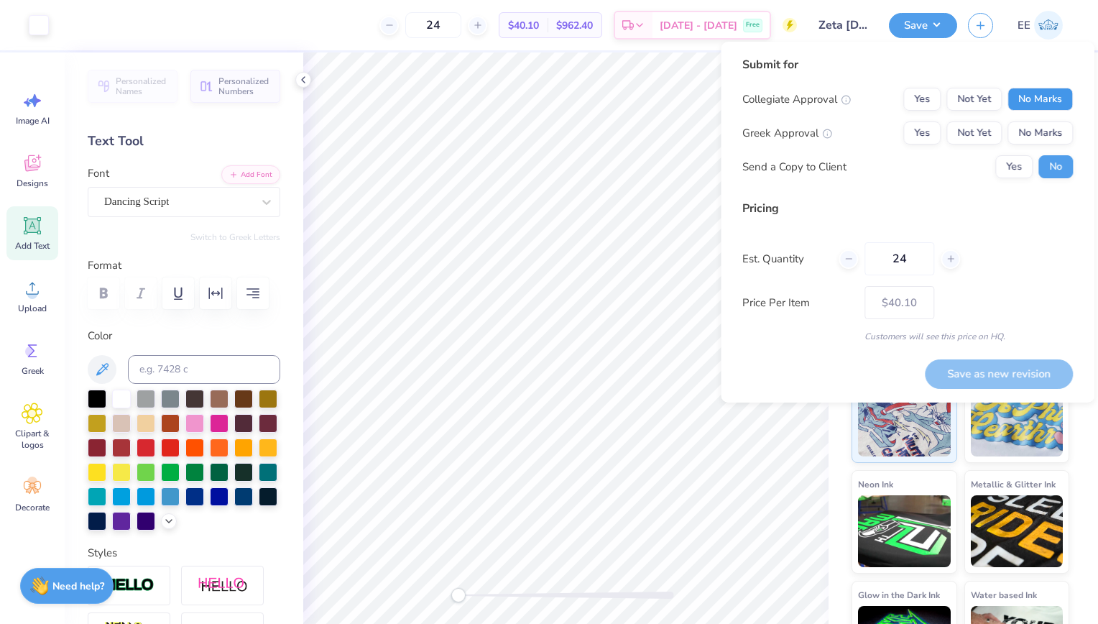
click at [1032, 100] on button "No Marks" at bounding box center [1040, 99] width 65 height 23
click at [921, 126] on button "Yes" at bounding box center [921, 132] width 37 height 23
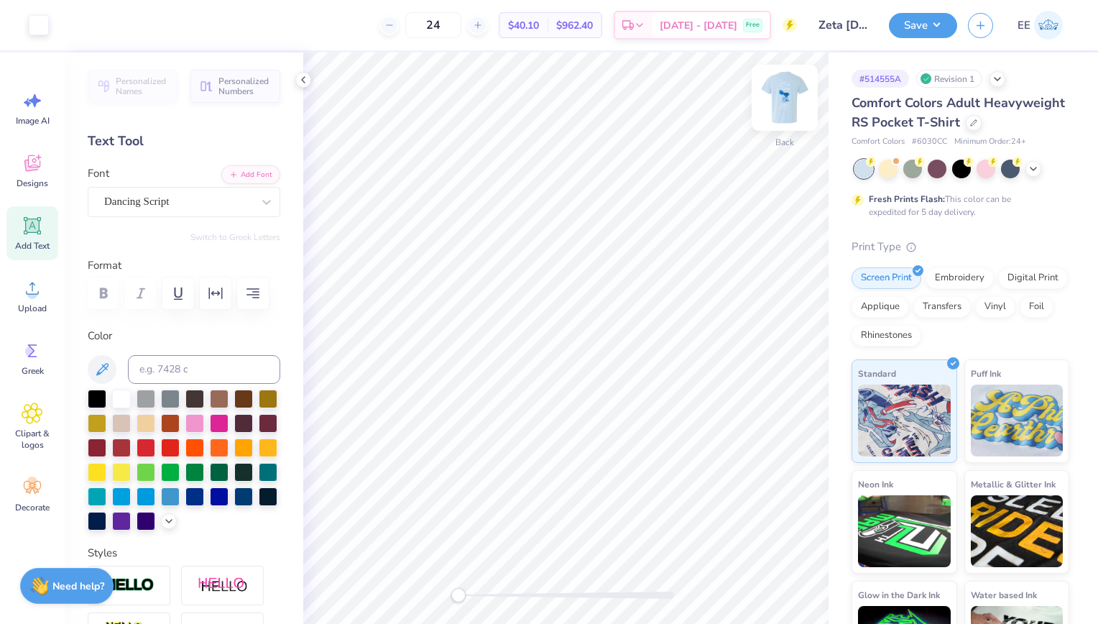
click at [794, 92] on img at bounding box center [784, 97] width 57 height 57
click at [921, 21] on button "Save" at bounding box center [923, 23] width 68 height 25
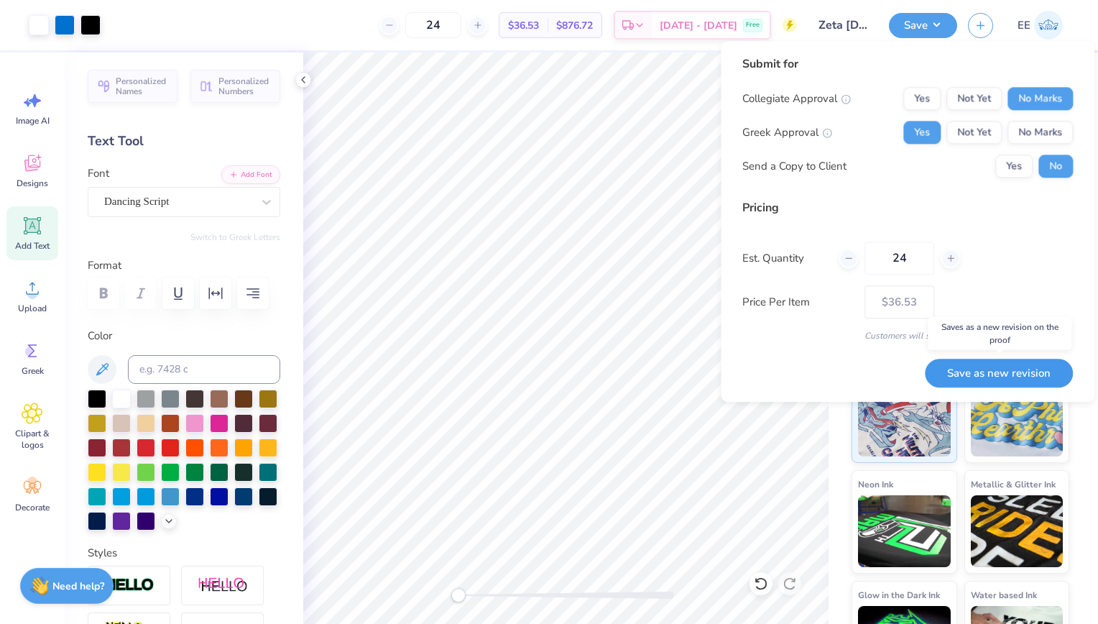
click at [1011, 367] on button "Save as new revision" at bounding box center [999, 373] width 148 height 29
type input "$36.53"
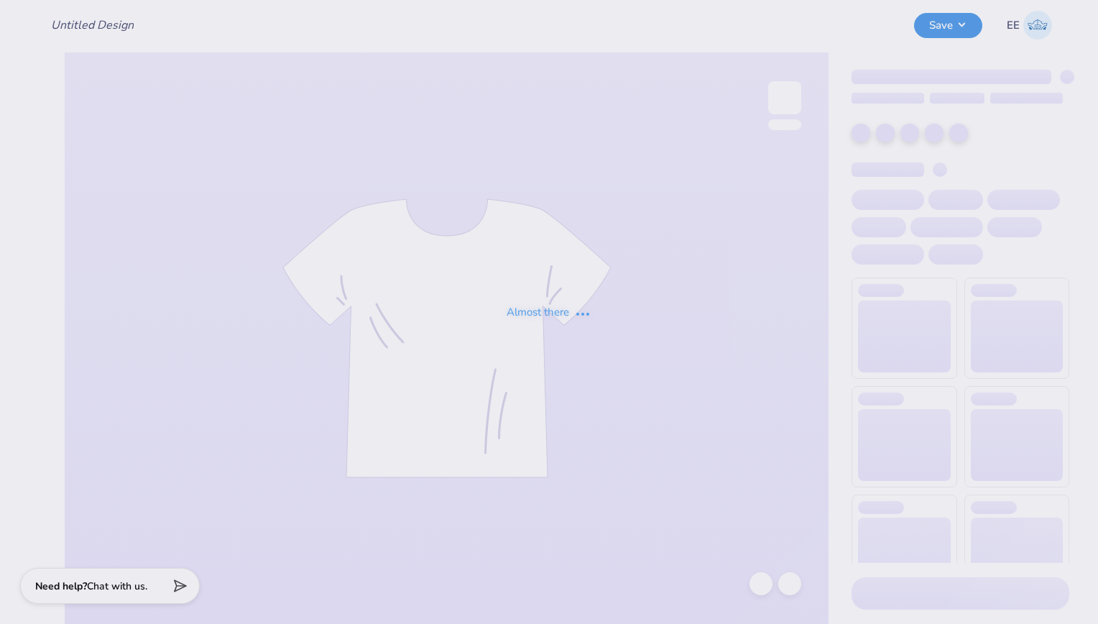
type input "Zeta [DATE] Shirts"
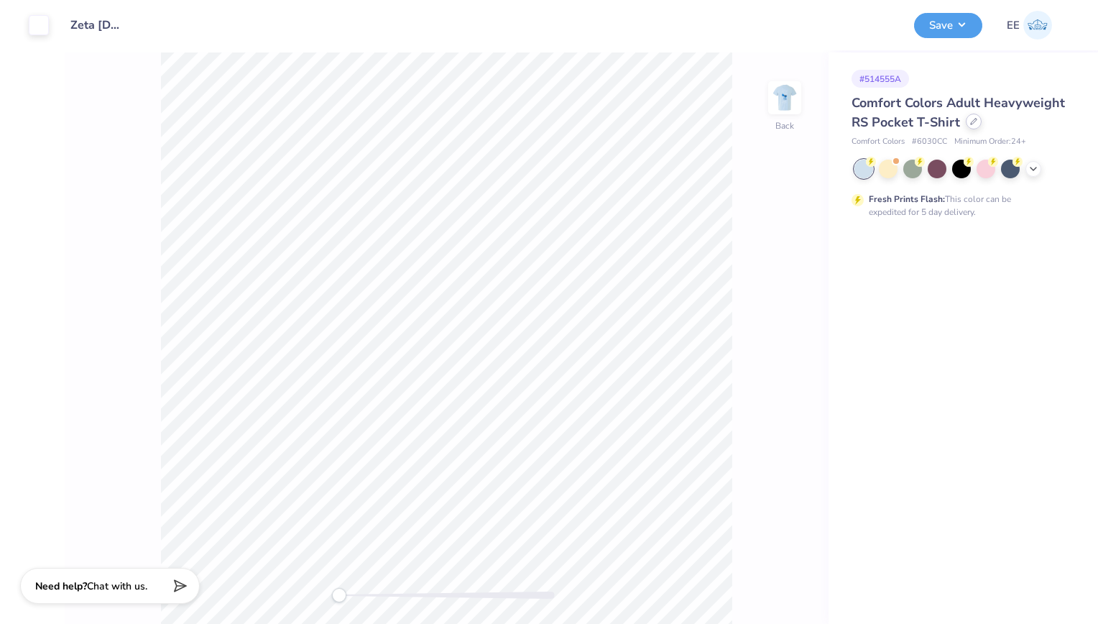
click at [969, 126] on div at bounding box center [974, 122] width 16 height 16
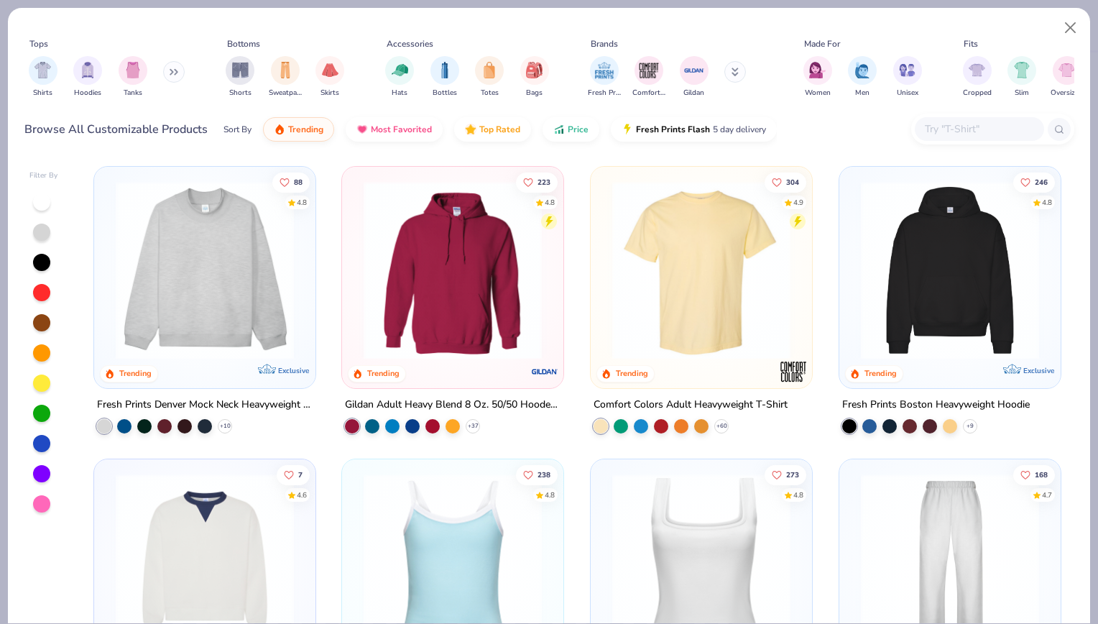
click at [953, 137] on input "text" at bounding box center [978, 129] width 111 height 17
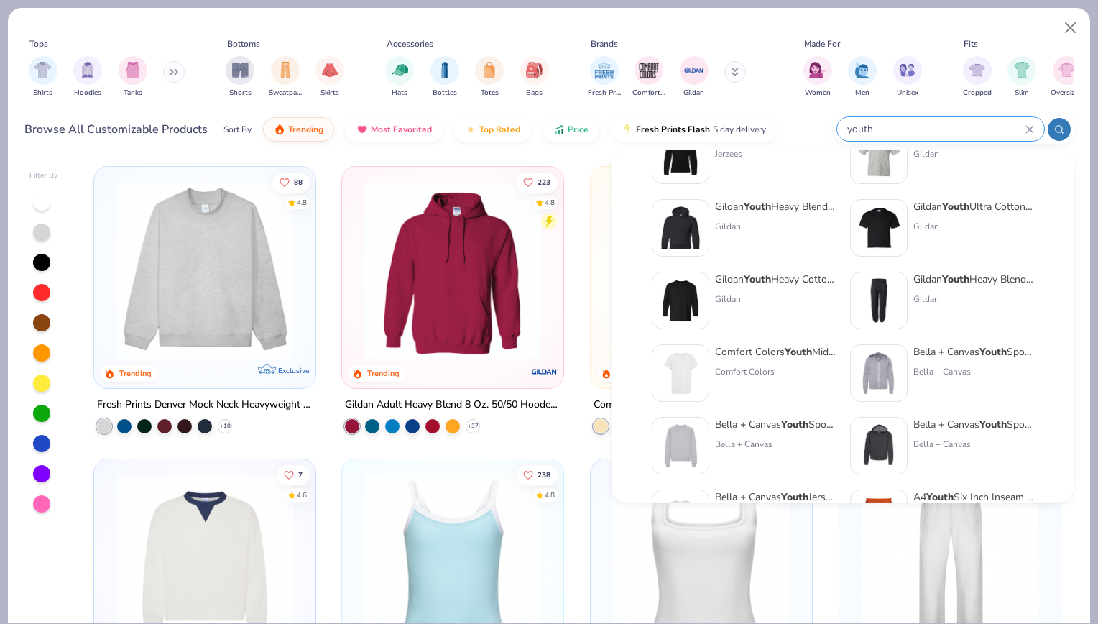
scroll to position [195, 0]
type input "youth"
click at [709, 354] on div "Comfort Colors Youth Midweight T-Shirt Comfort Colors" at bounding box center [744, 372] width 184 height 57
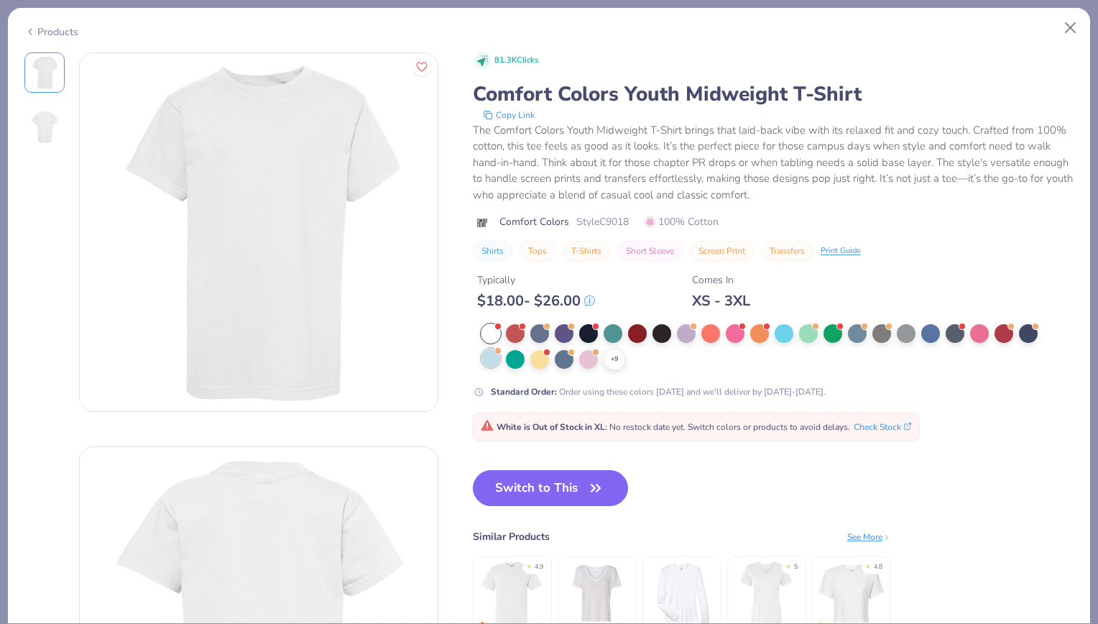
click at [483, 352] on div at bounding box center [491, 358] width 19 height 19
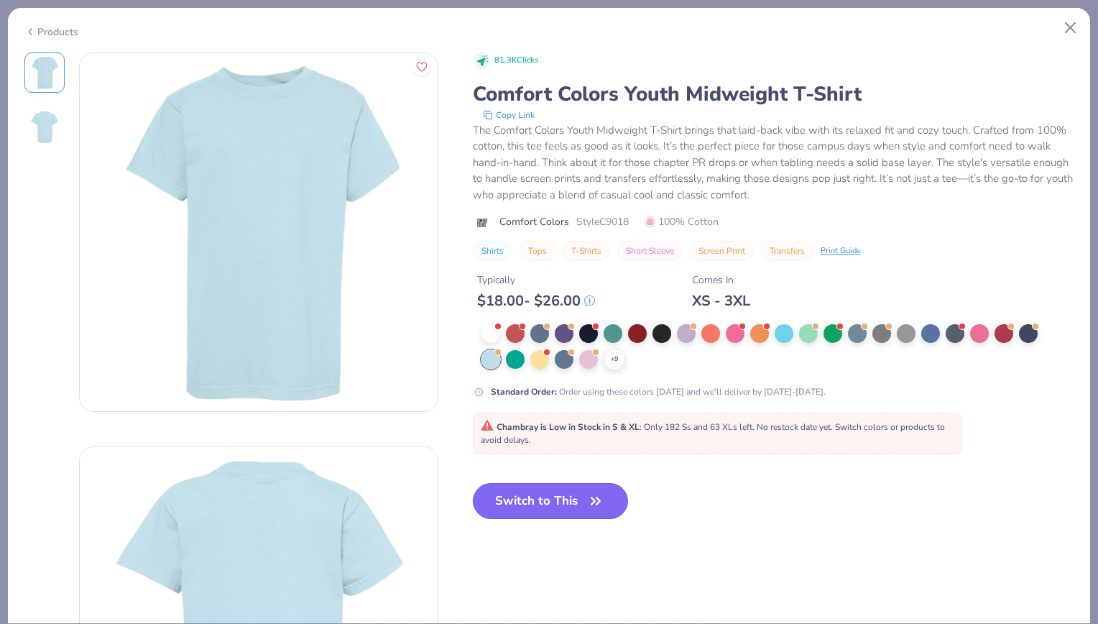
click at [540, 502] on button "Switch to This" at bounding box center [551, 501] width 156 height 36
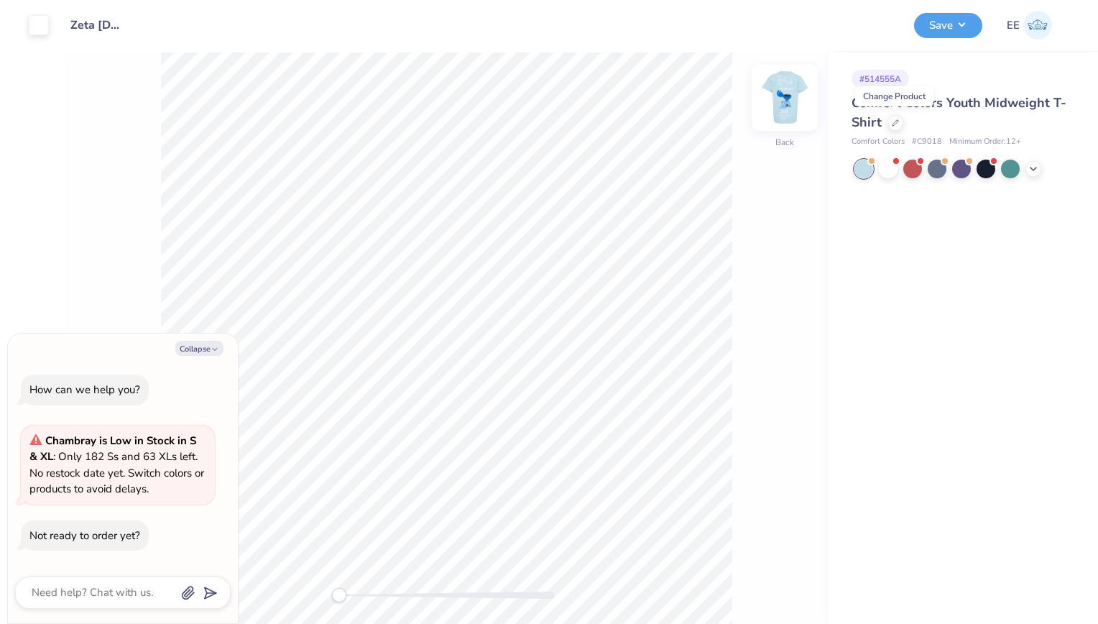
click at [796, 103] on img at bounding box center [784, 97] width 57 height 57
click at [791, 330] on icon at bounding box center [791, 326] width 20 height 17
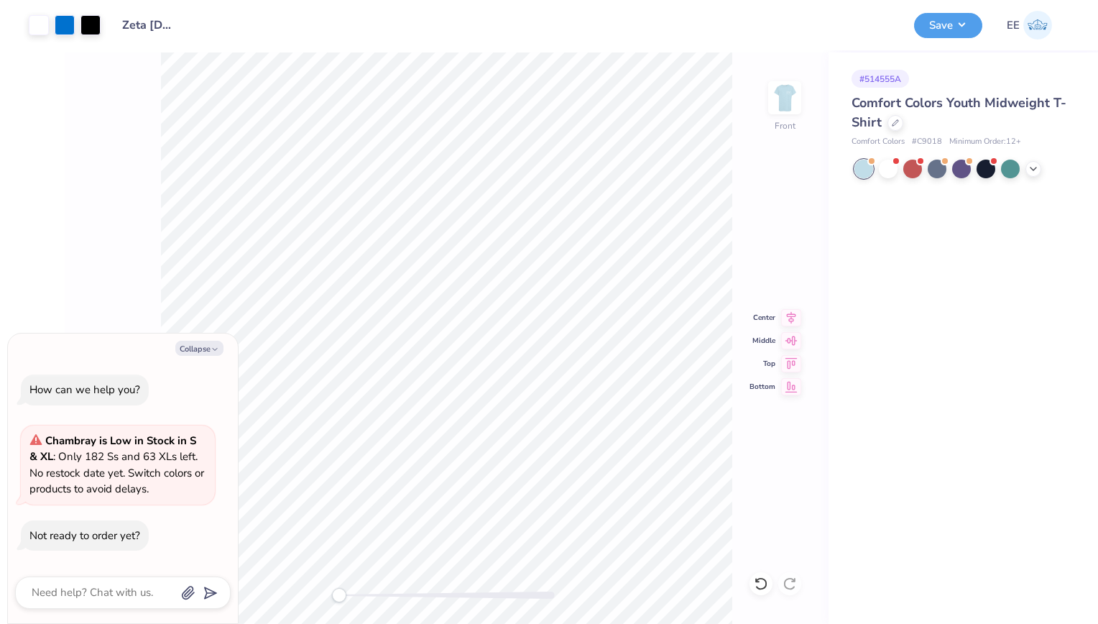
click at [742, 250] on div "Front Center Middle Top Bottom" at bounding box center [447, 337] width 764 height 571
click at [799, 106] on img at bounding box center [784, 97] width 57 height 57
click at [927, 29] on button "Save" at bounding box center [948, 23] width 68 height 25
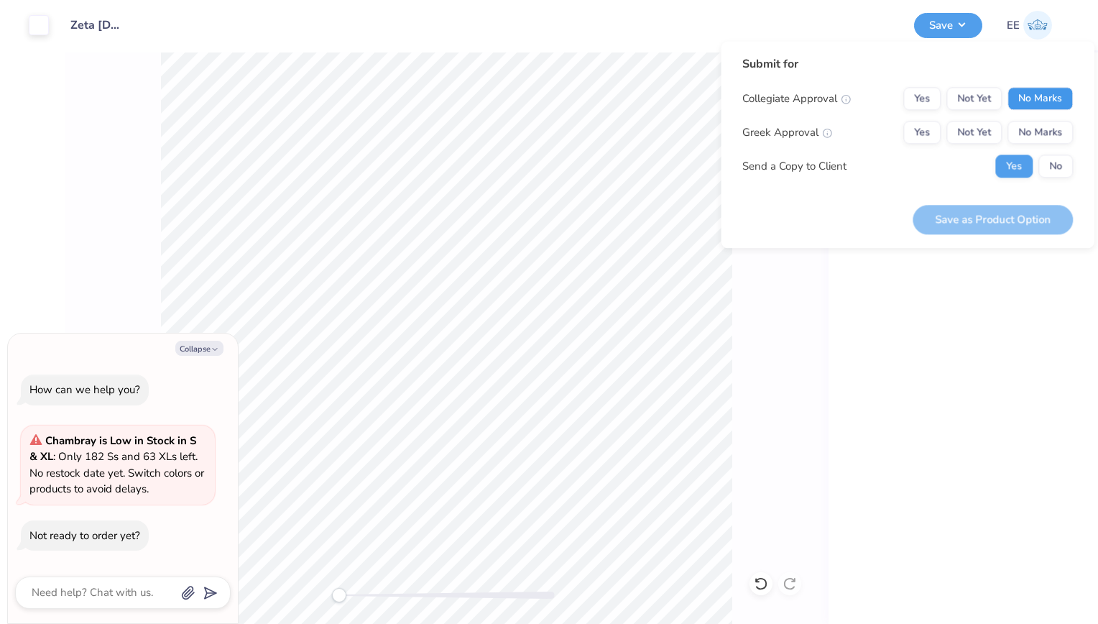
click at [1036, 98] on button "No Marks" at bounding box center [1040, 98] width 65 height 23
click at [926, 137] on button "Yes" at bounding box center [921, 132] width 37 height 23
click at [1051, 162] on button "No" at bounding box center [1055, 166] width 34 height 23
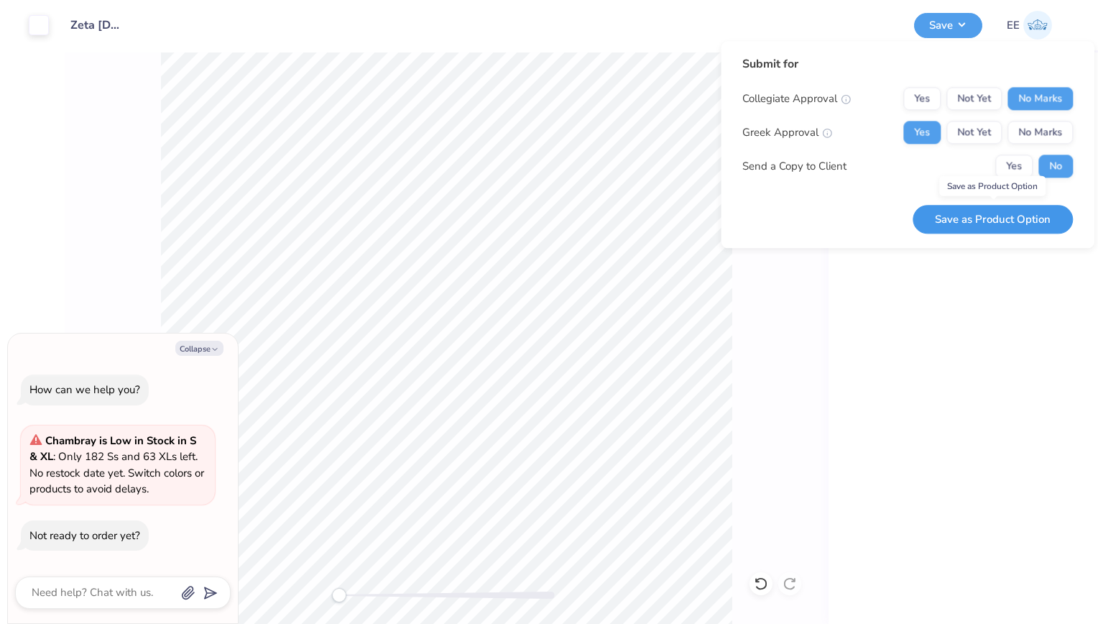
click at [977, 211] on button "Save as Product Option" at bounding box center [993, 219] width 160 height 29
type textarea "x"
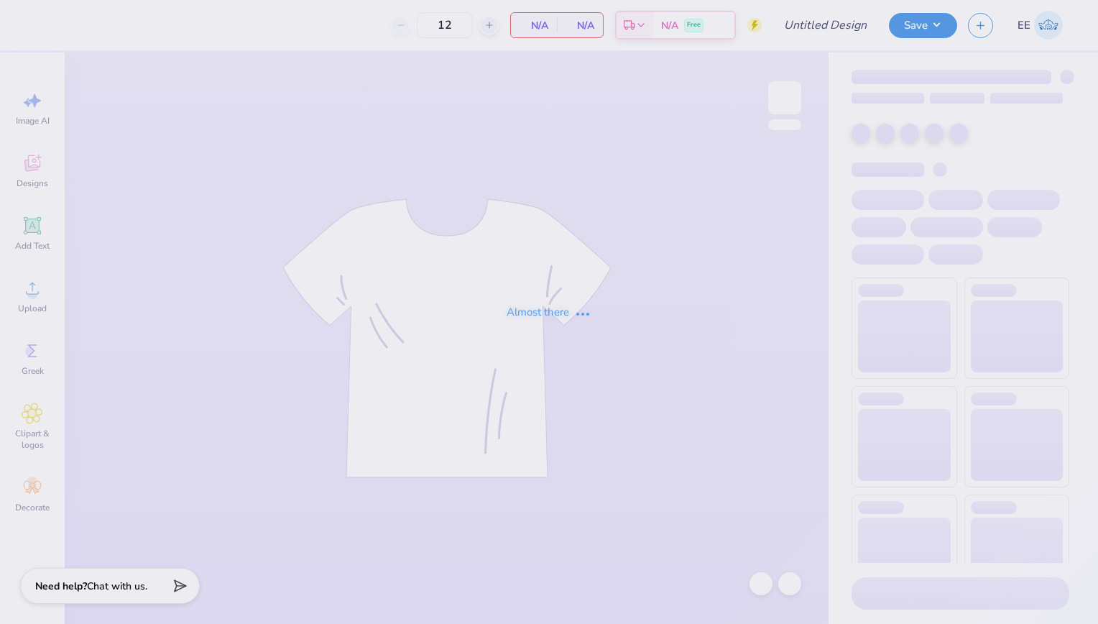
type input "Zeta [DATE] Shirts"
type input "24"
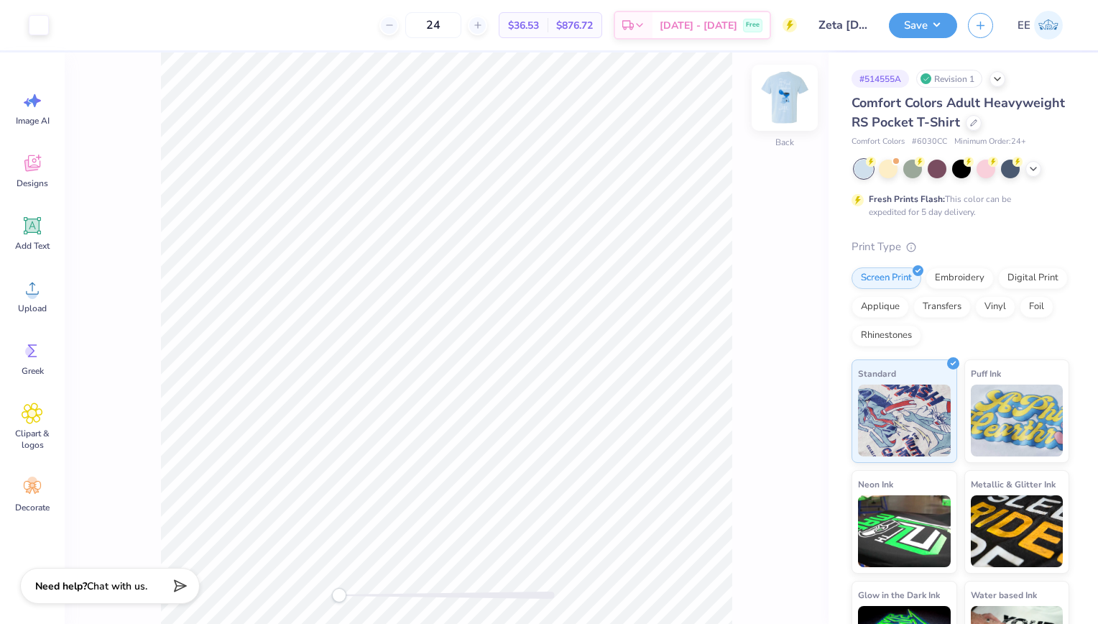
click at [793, 103] on img at bounding box center [784, 97] width 57 height 57
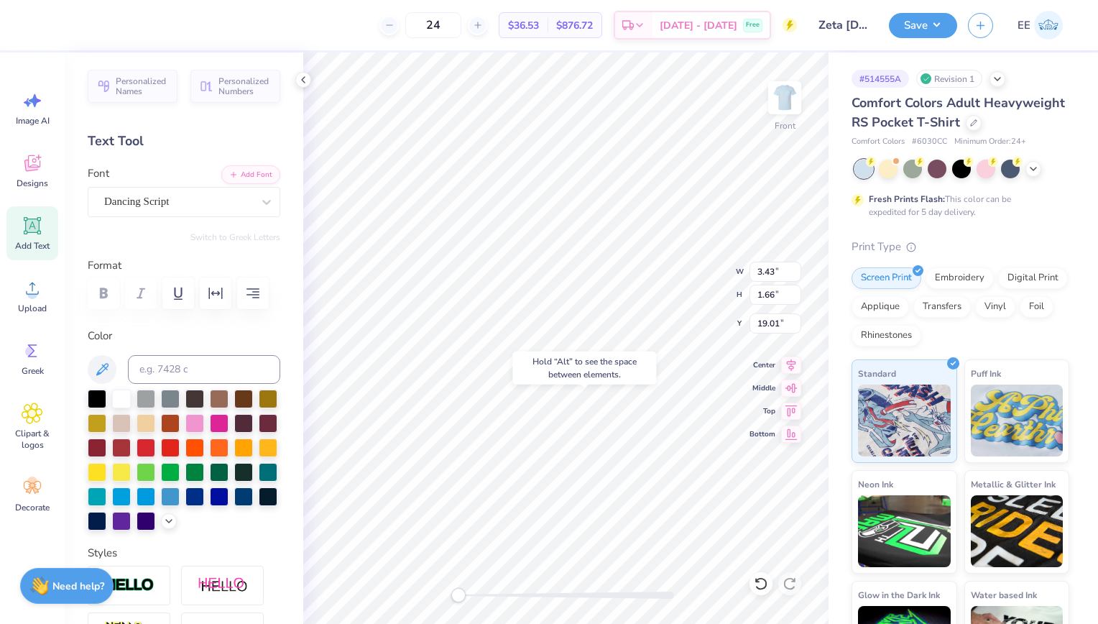
type input "6.25"
type input "2.01"
type input "20.38"
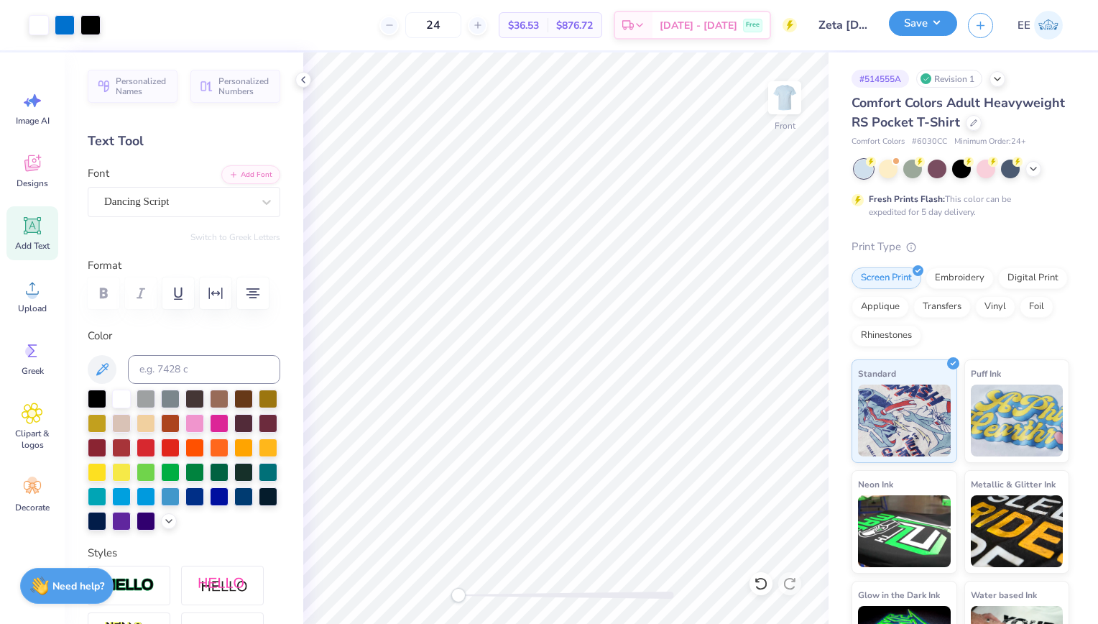
click at [943, 24] on button "Save" at bounding box center [923, 23] width 68 height 25
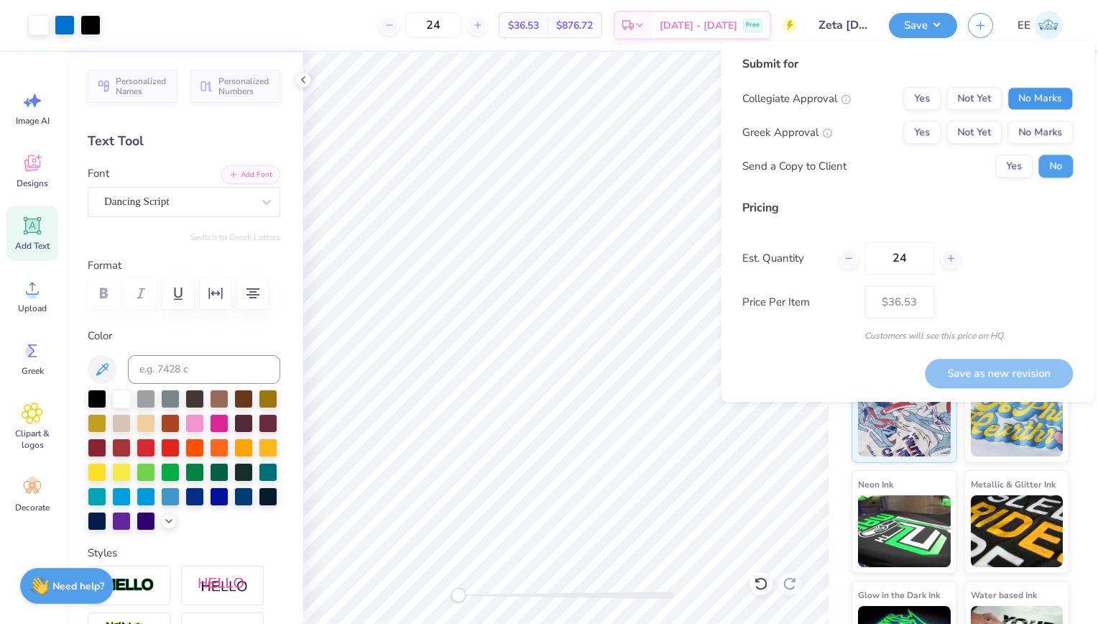
click at [1054, 99] on button "No Marks" at bounding box center [1040, 98] width 65 height 23
click at [921, 137] on button "Yes" at bounding box center [921, 132] width 37 height 23
click at [994, 372] on button "Save as new revision" at bounding box center [999, 373] width 148 height 29
type input "$36.53"
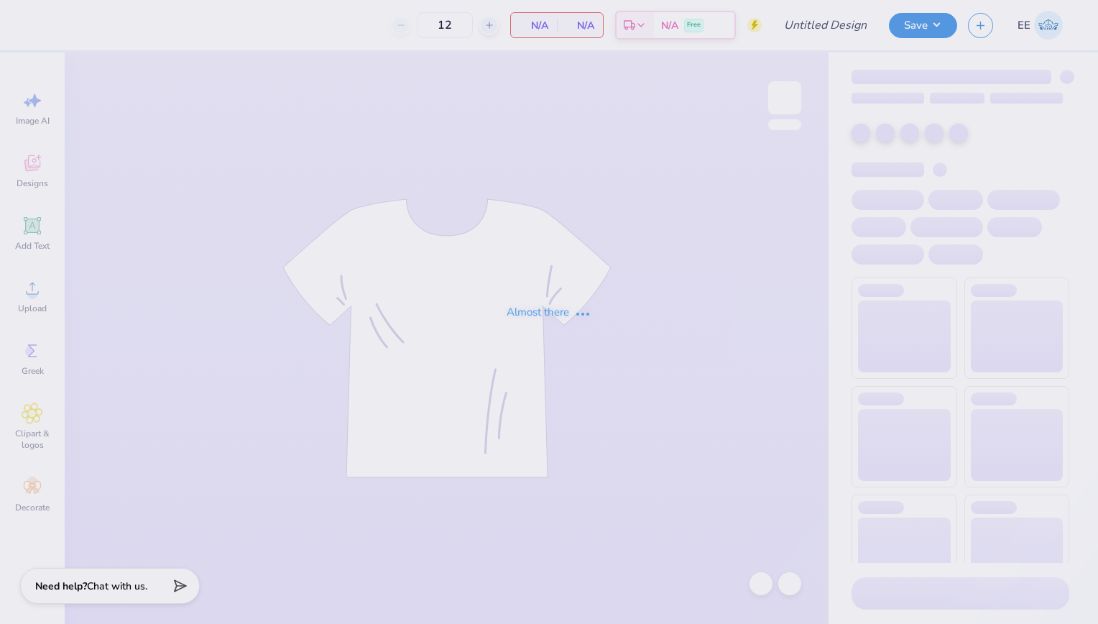
type input "Zeta [DATE] Shirts"
type input "24"
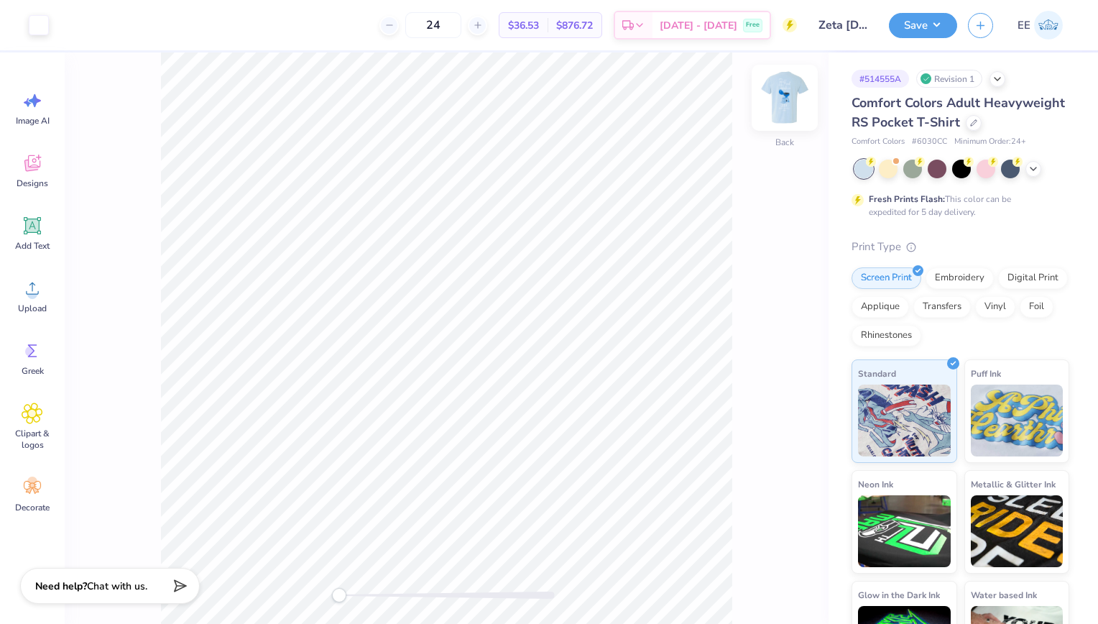
click at [774, 103] on img at bounding box center [784, 97] width 57 height 57
